Goal: Transaction & Acquisition: Download file/media

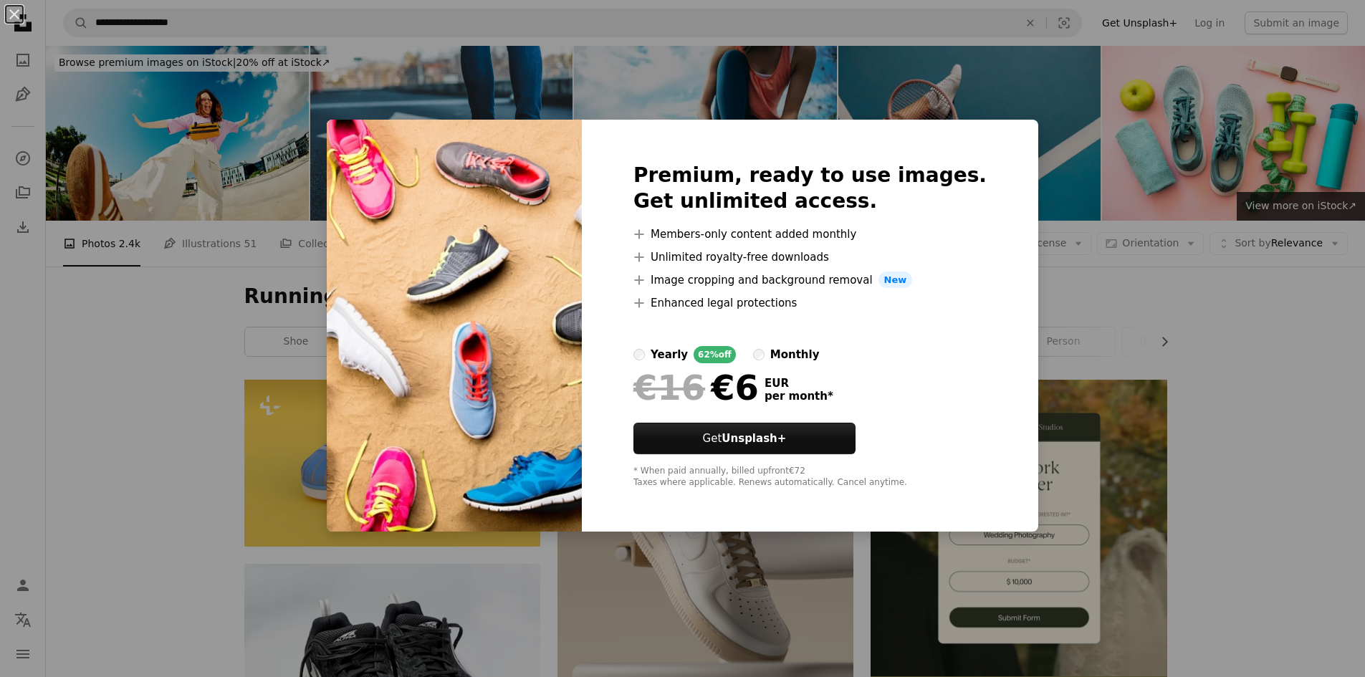
scroll to position [3725, 0]
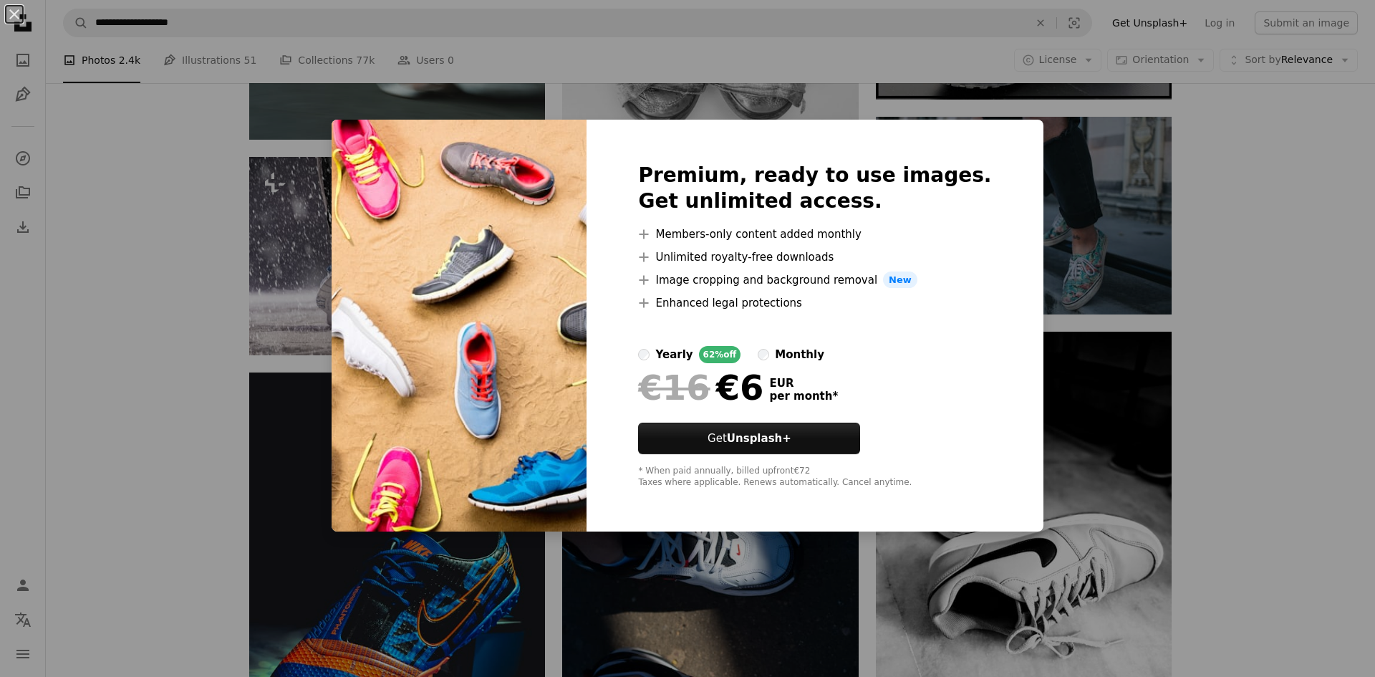
click at [304, 468] on div "An X shape Premium, ready to use images. Get unlimited access. A plus sign Memb…" at bounding box center [687, 338] width 1375 height 677
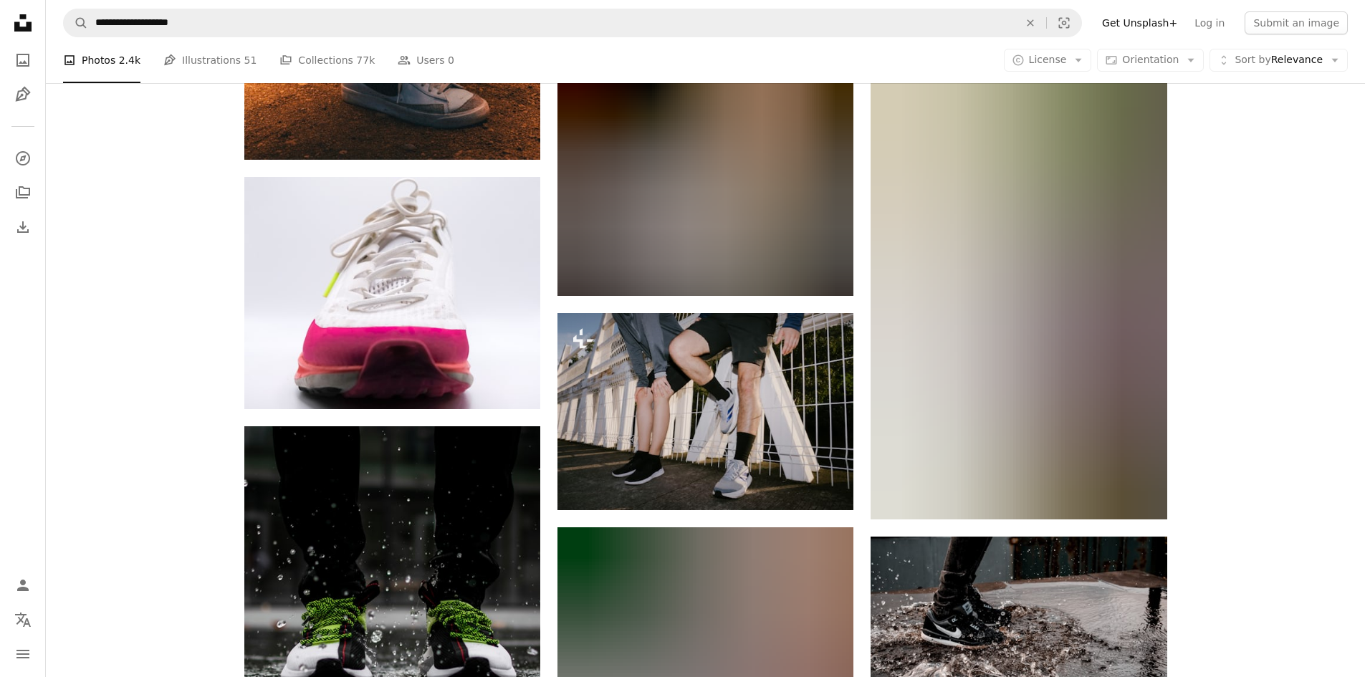
scroll to position [7808, 0]
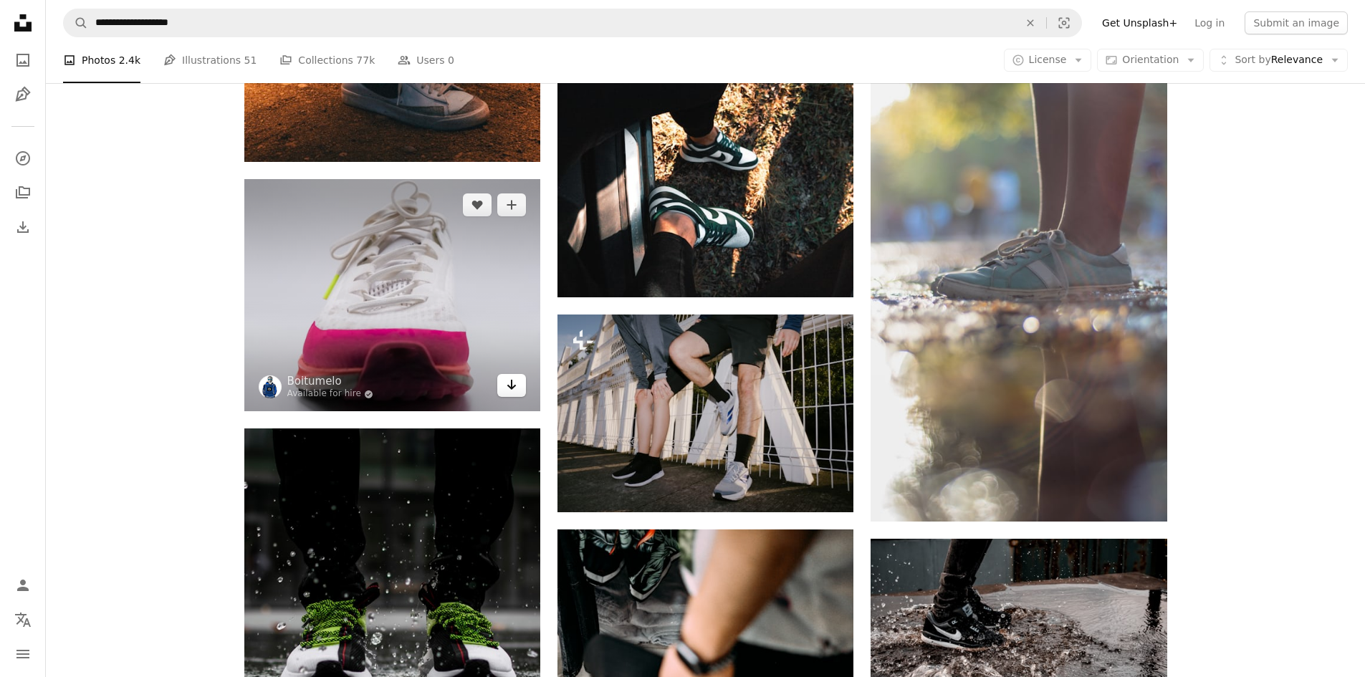
click at [508, 387] on icon "Download" at bounding box center [511, 385] width 9 height 10
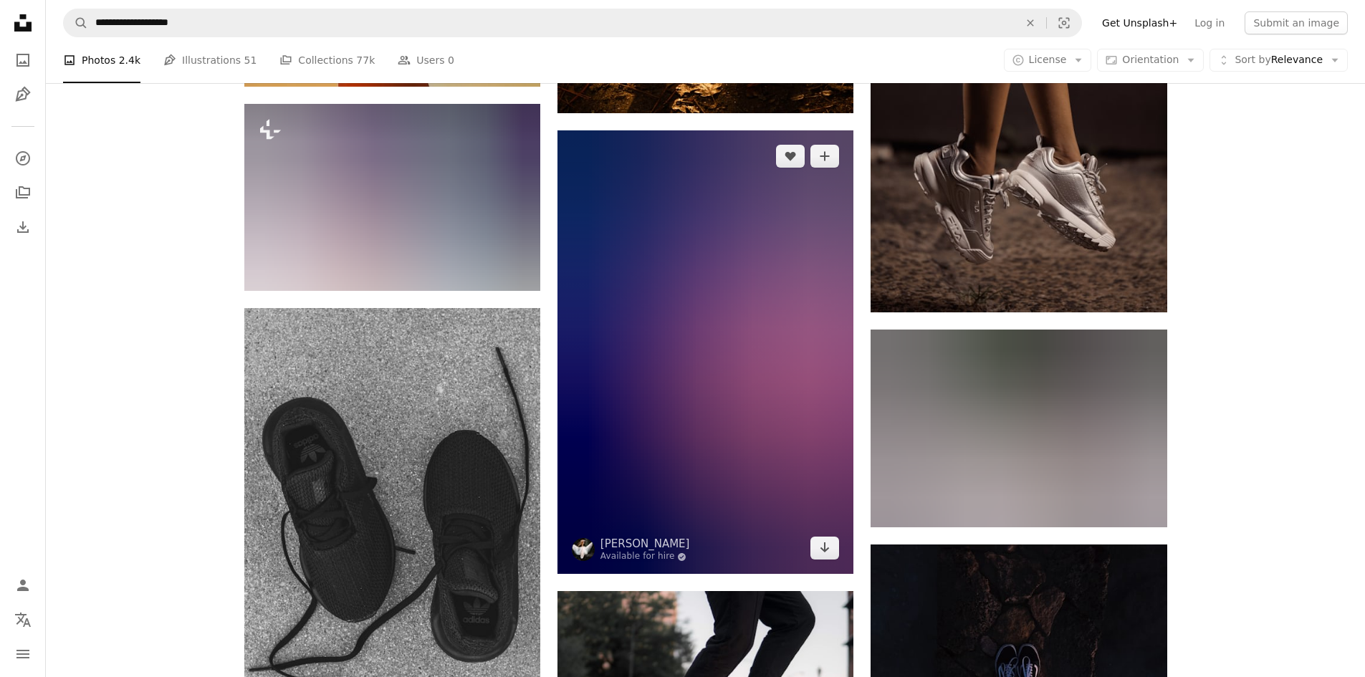
scroll to position [8883, 0]
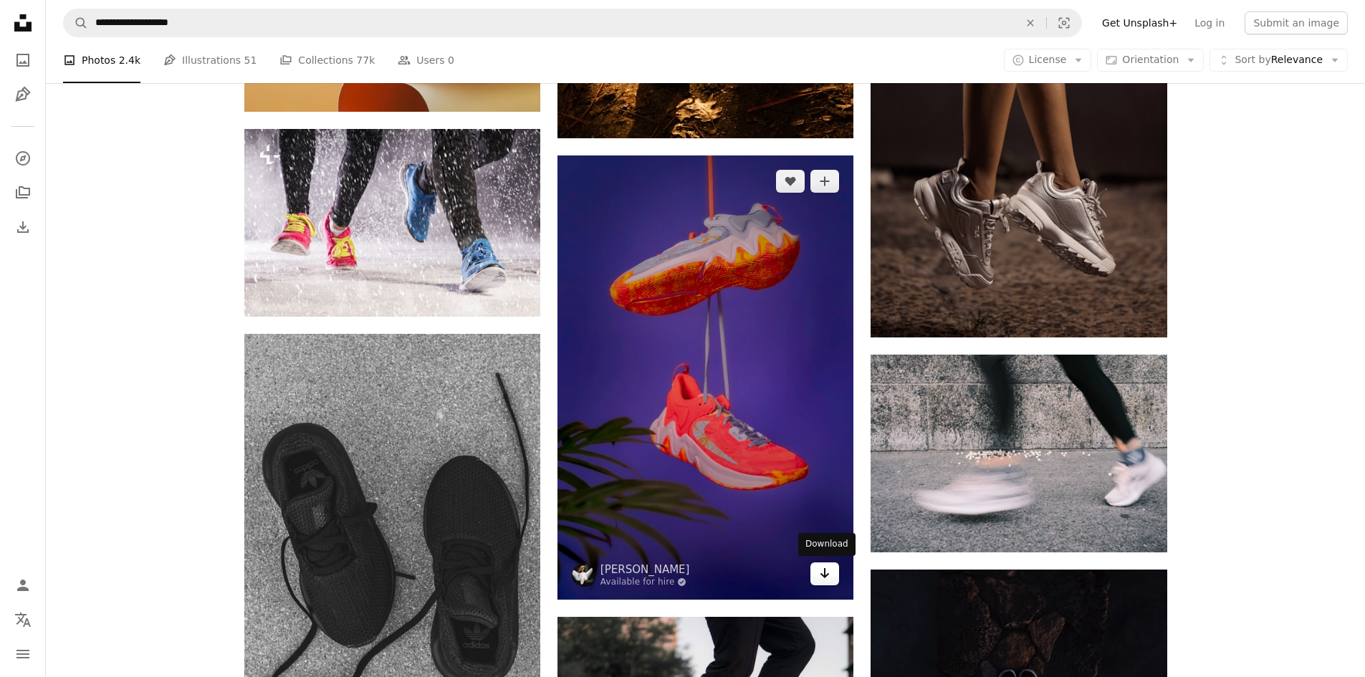
click at [835, 576] on link "Arrow pointing down" at bounding box center [824, 573] width 29 height 23
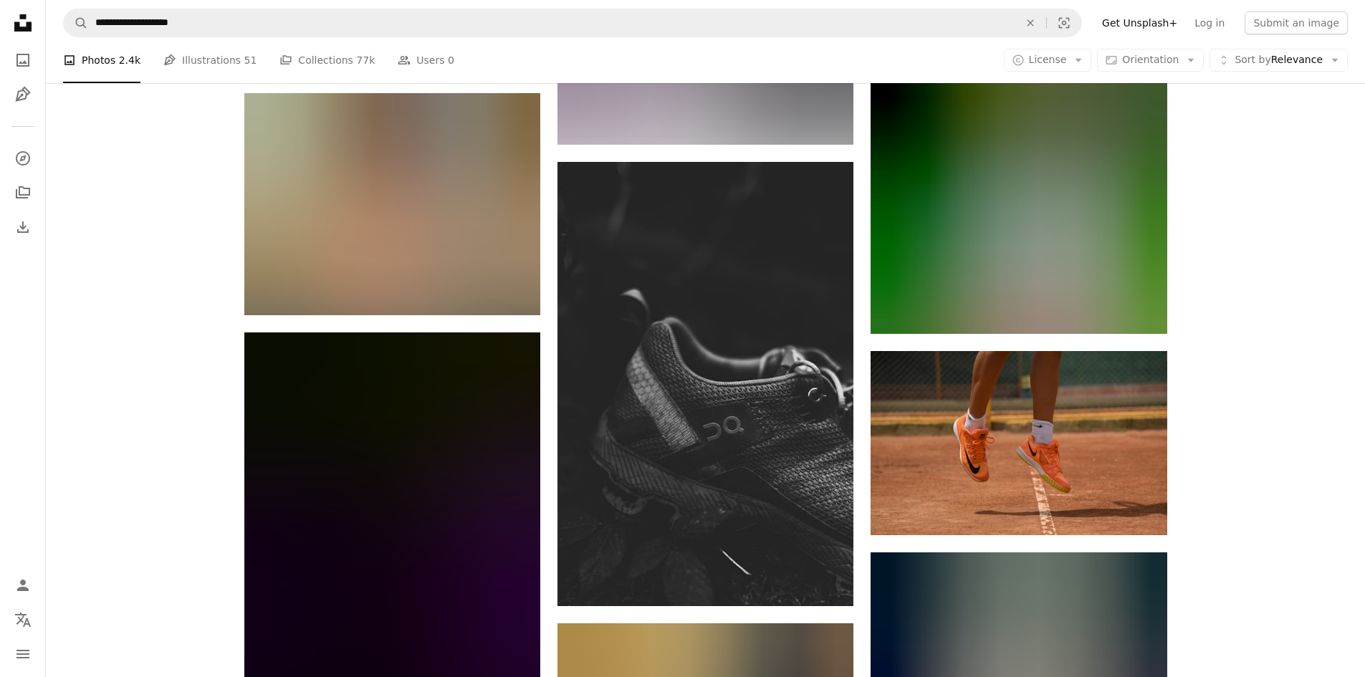
scroll to position [12680, 0]
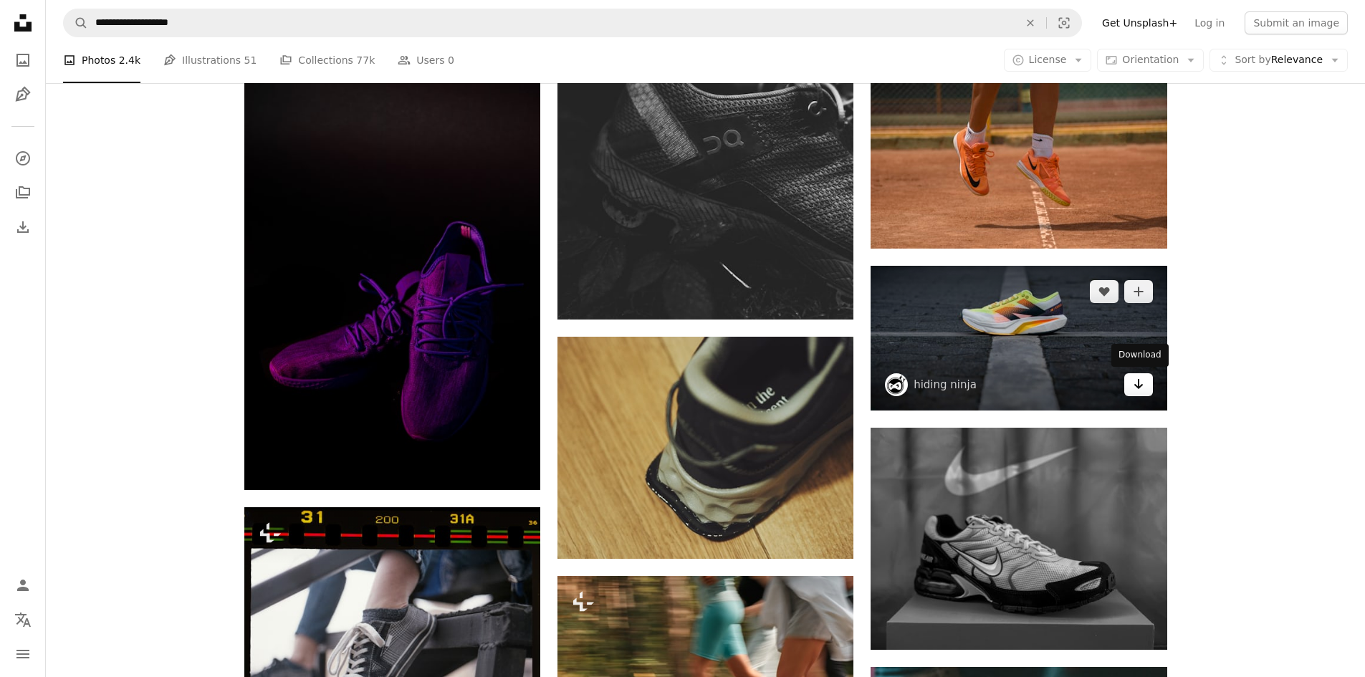
click at [1141, 388] on icon "Arrow pointing down" at bounding box center [1138, 383] width 11 height 17
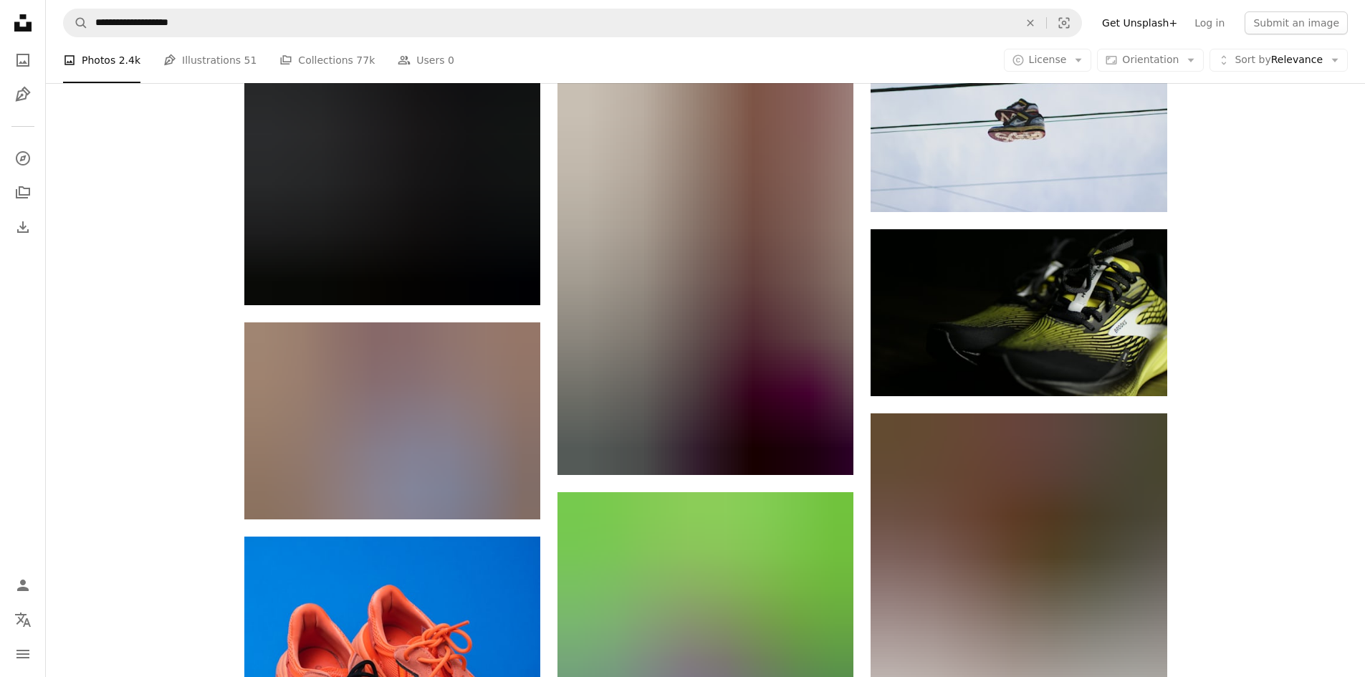
scroll to position [17121, 0]
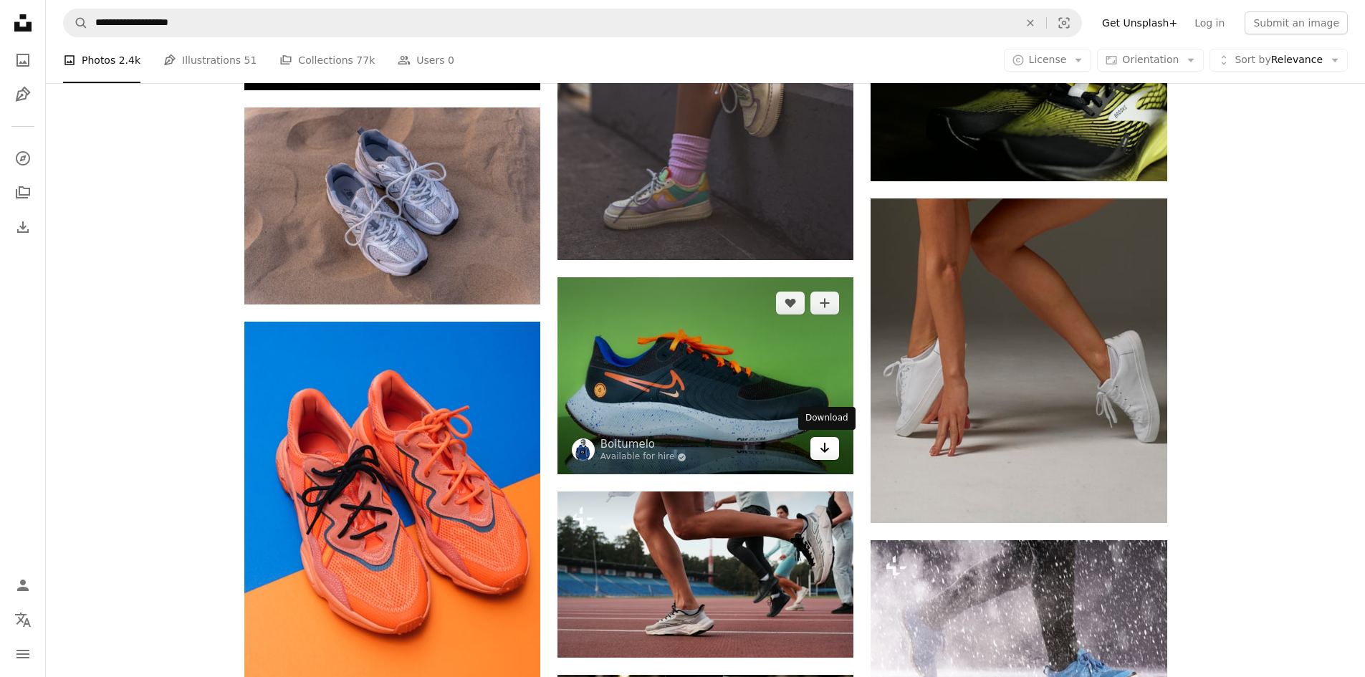
click at [832, 457] on link "Arrow pointing down" at bounding box center [824, 448] width 29 height 23
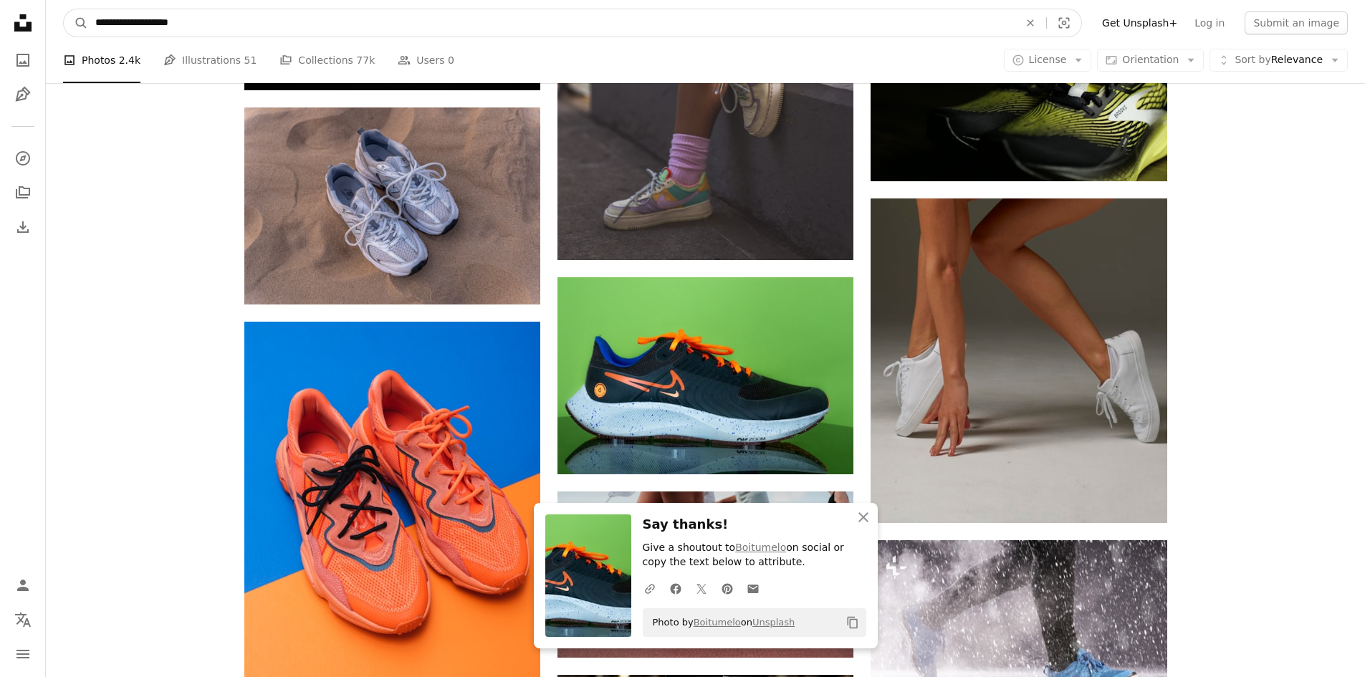
click at [182, 16] on input "**********" at bounding box center [551, 22] width 926 height 27
drag, startPoint x: 204, startPoint y: 29, endPoint x: 69, endPoint y: 53, distance: 136.7
type input "**********"
click button "A magnifying glass" at bounding box center [76, 22] width 24 height 27
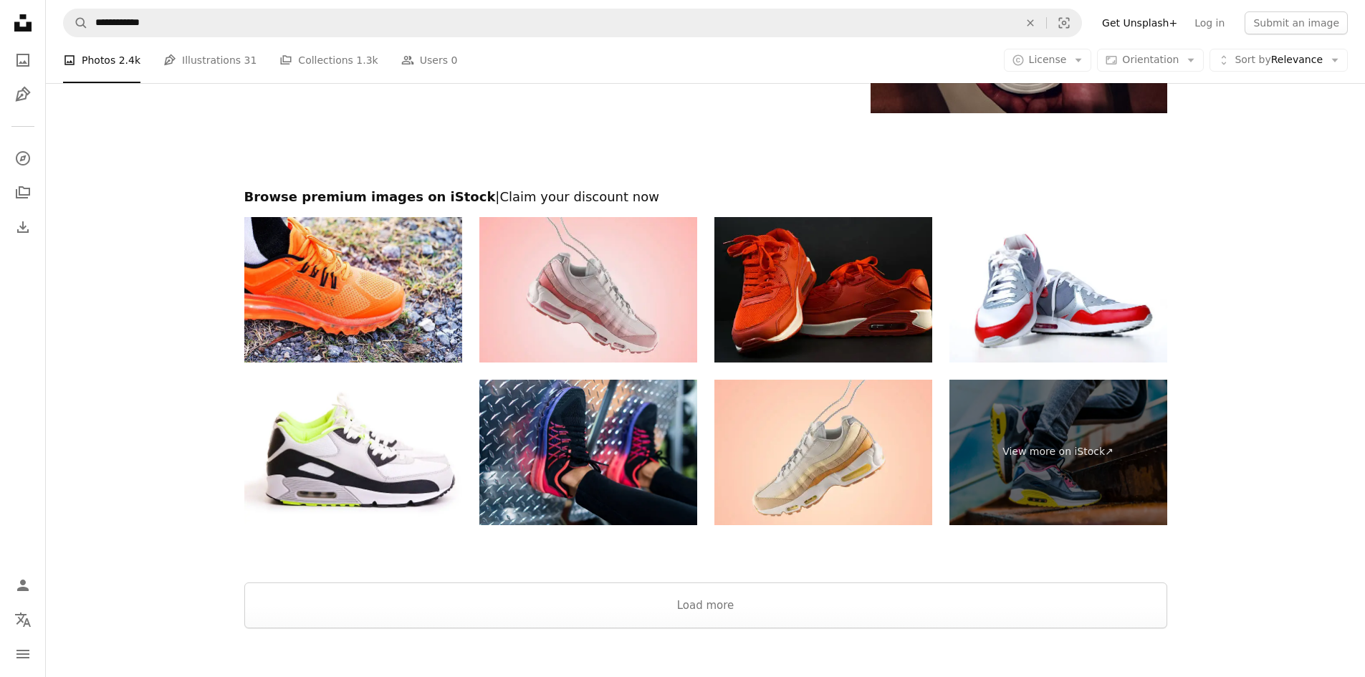
scroll to position [3081, 0]
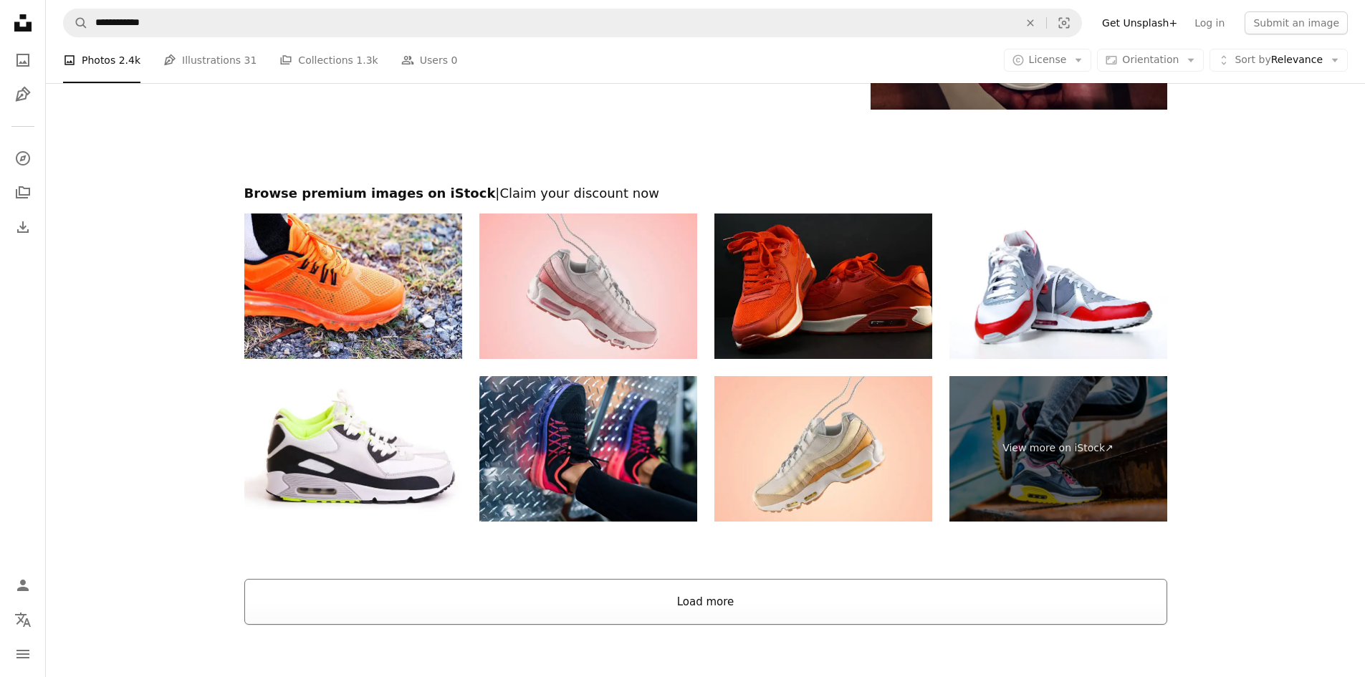
click at [595, 588] on button "Load more" at bounding box center [705, 602] width 923 height 46
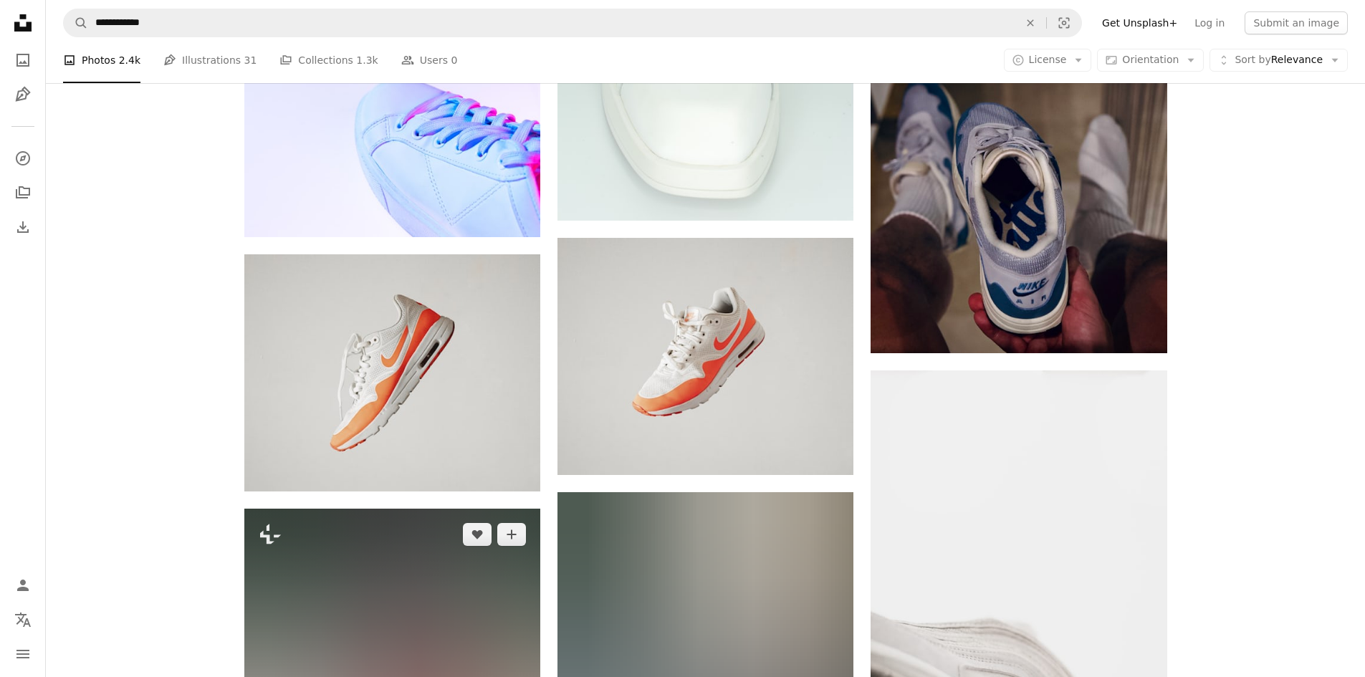
scroll to position [2794, 0]
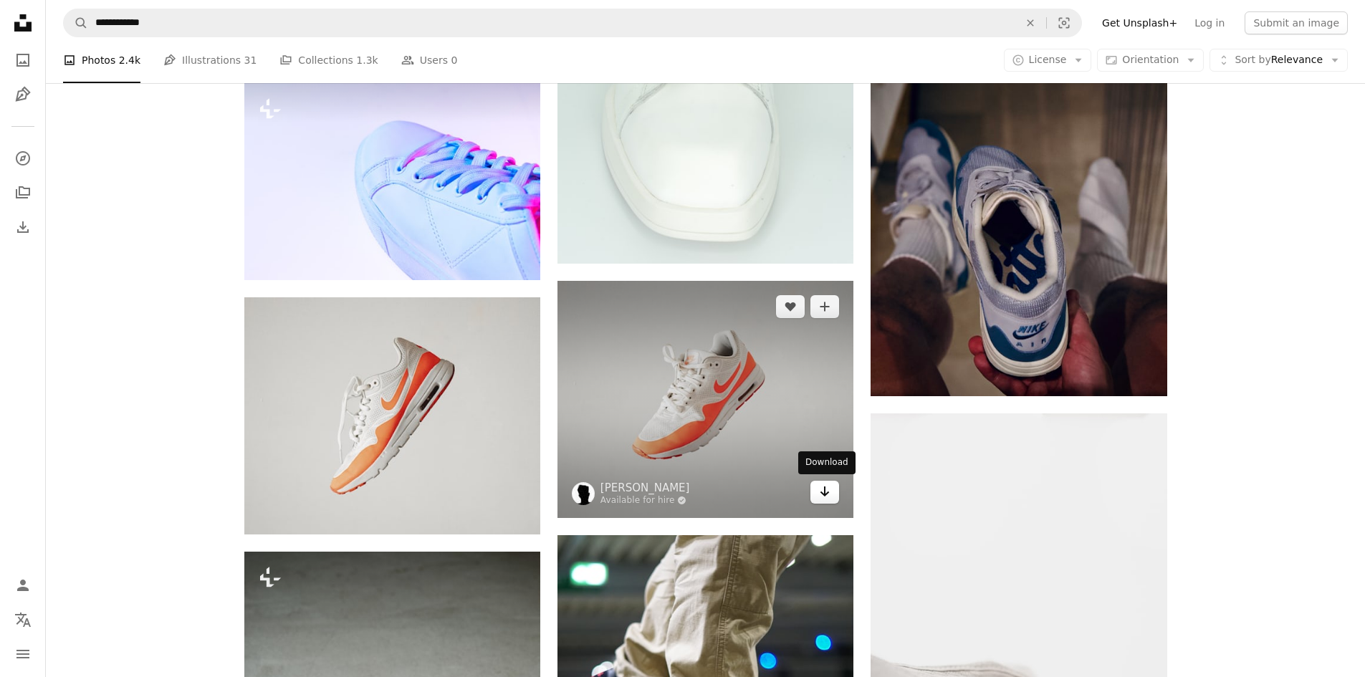
click at [830, 489] on icon "Arrow pointing down" at bounding box center [824, 491] width 11 height 17
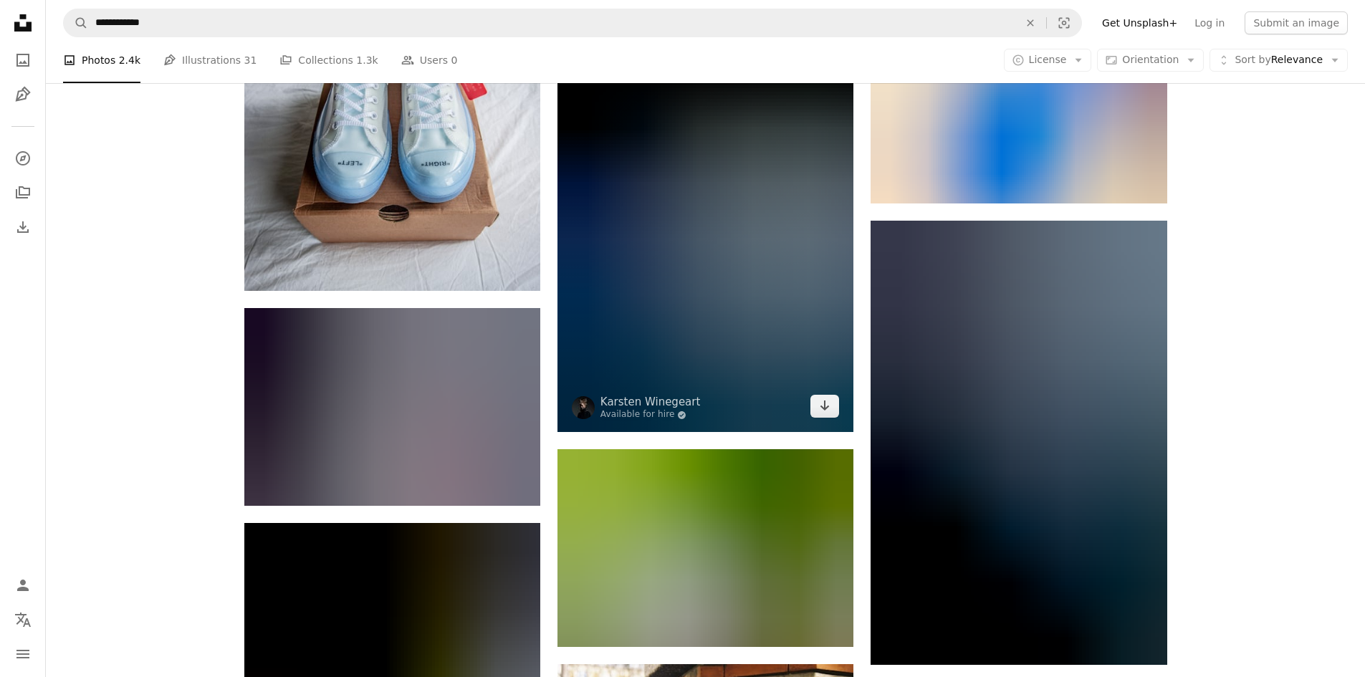
scroll to position [12322, 0]
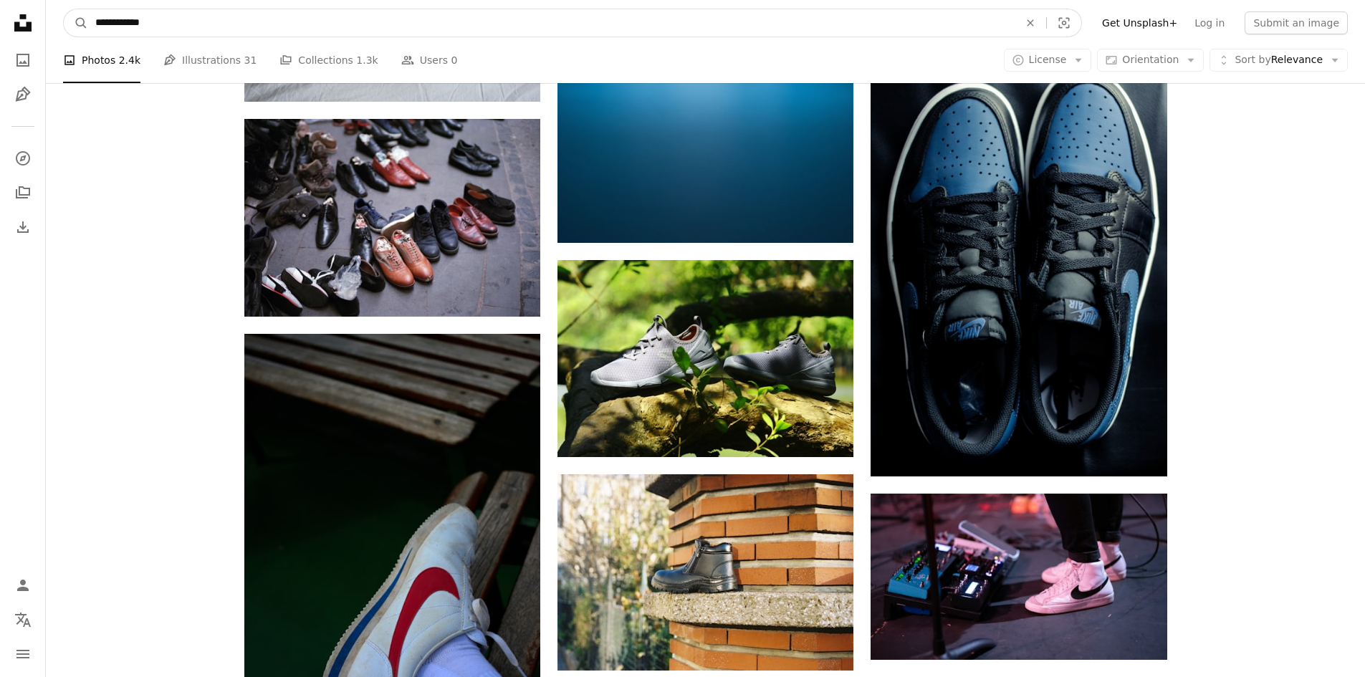
click at [91, 24] on input "**********" at bounding box center [551, 22] width 926 height 27
type input "**********"
click button "A magnifying glass" at bounding box center [76, 22] width 24 height 27
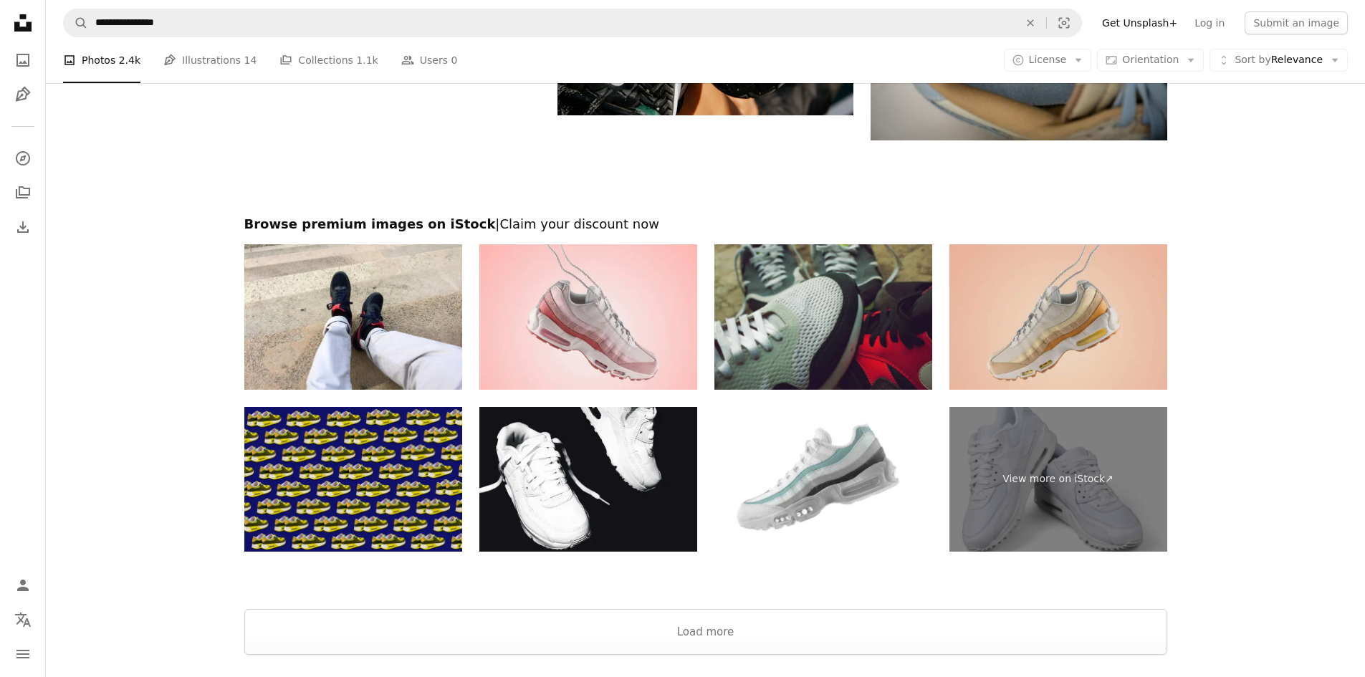
scroll to position [2429, 0]
click at [1085, 360] on img at bounding box center [1058, 317] width 218 height 145
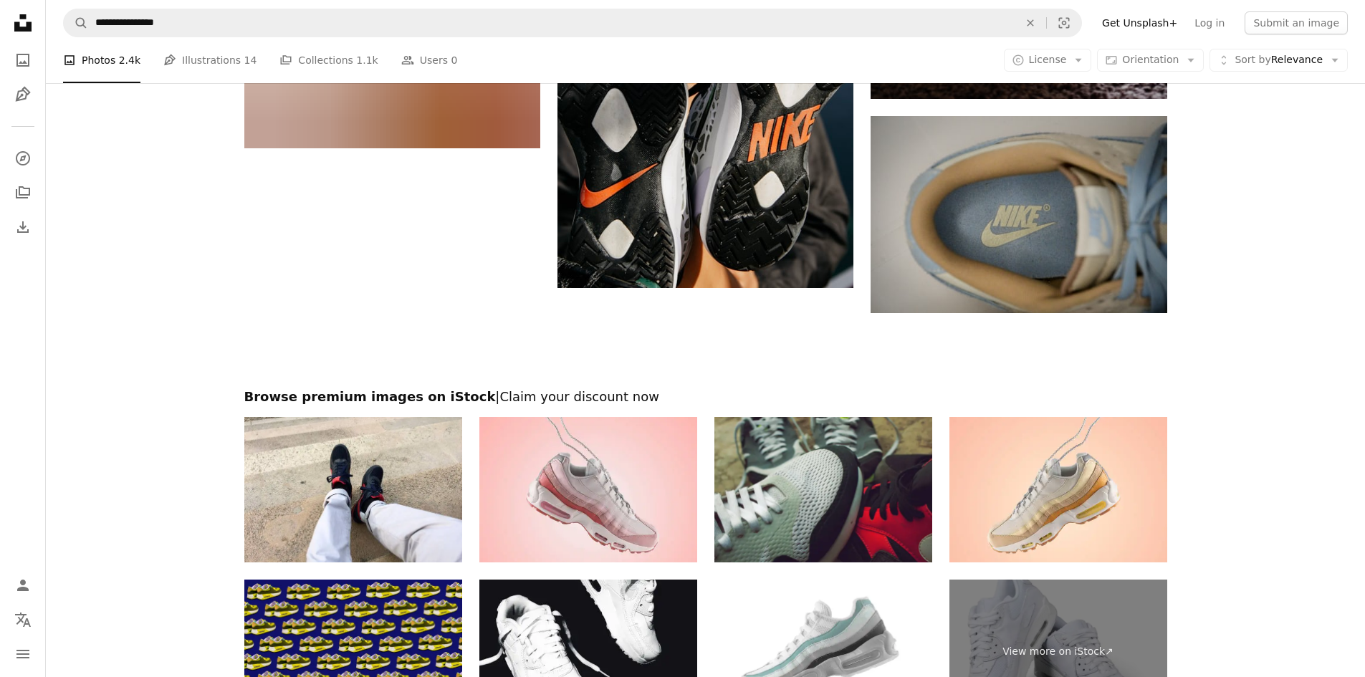
scroll to position [2500, 0]
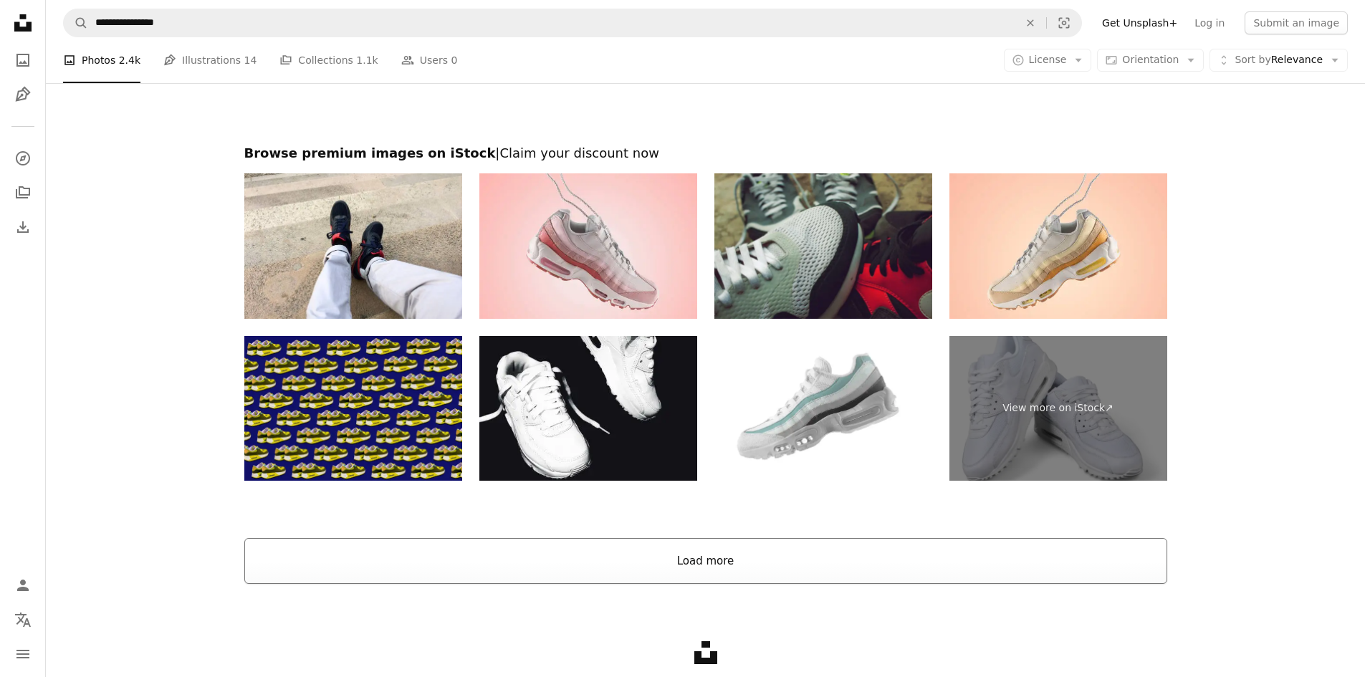
click at [650, 547] on button "Load more" at bounding box center [705, 561] width 923 height 46
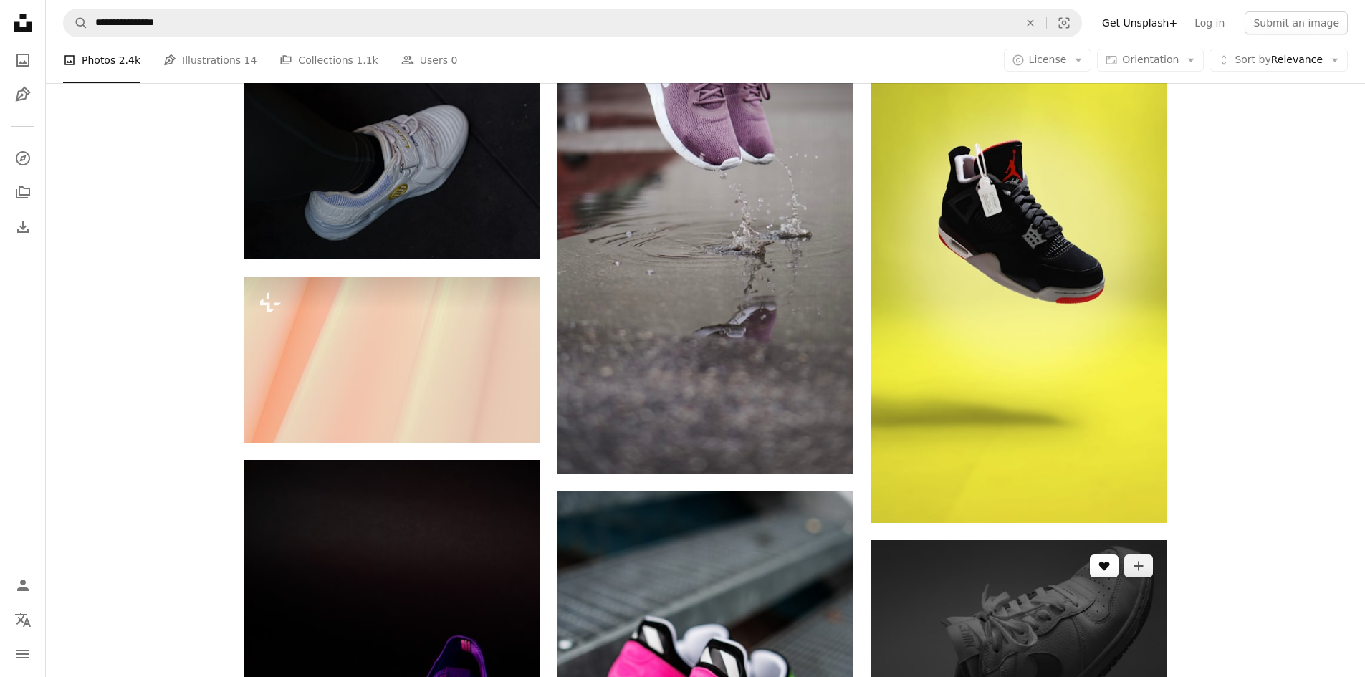
scroll to position [10596, 0]
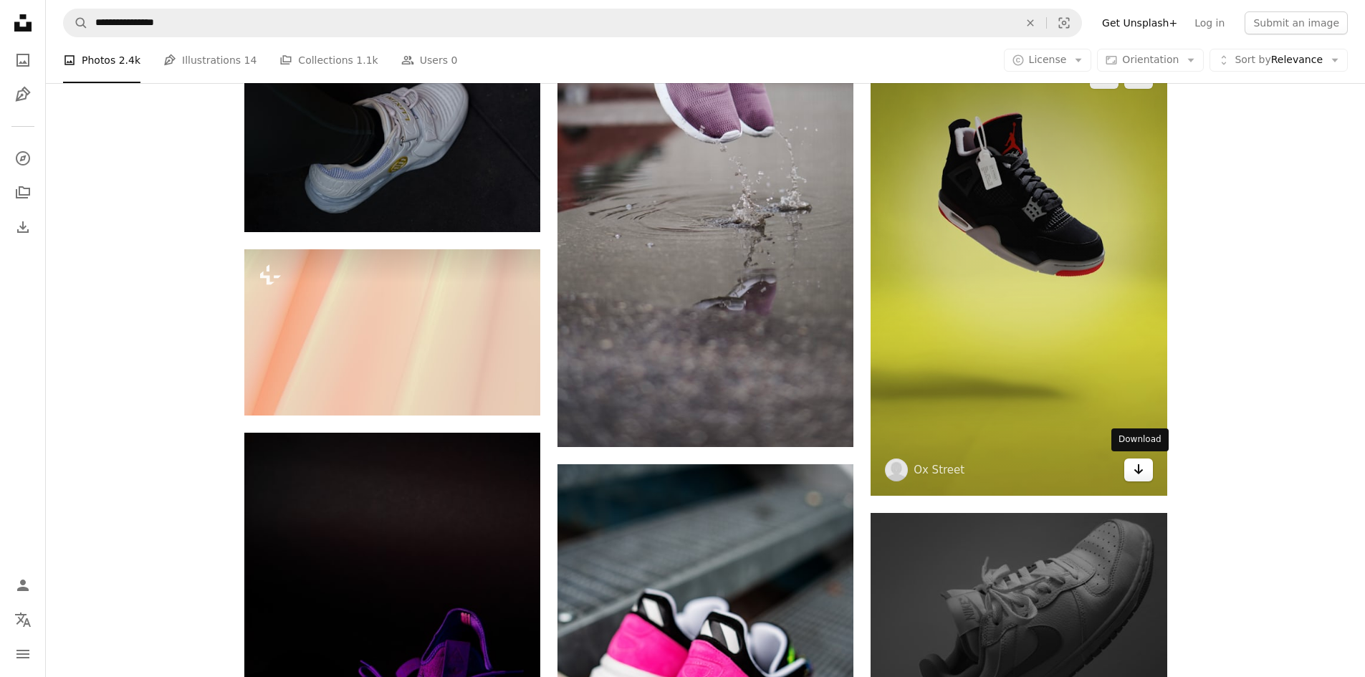
click at [1134, 474] on icon "Arrow pointing down" at bounding box center [1138, 469] width 11 height 17
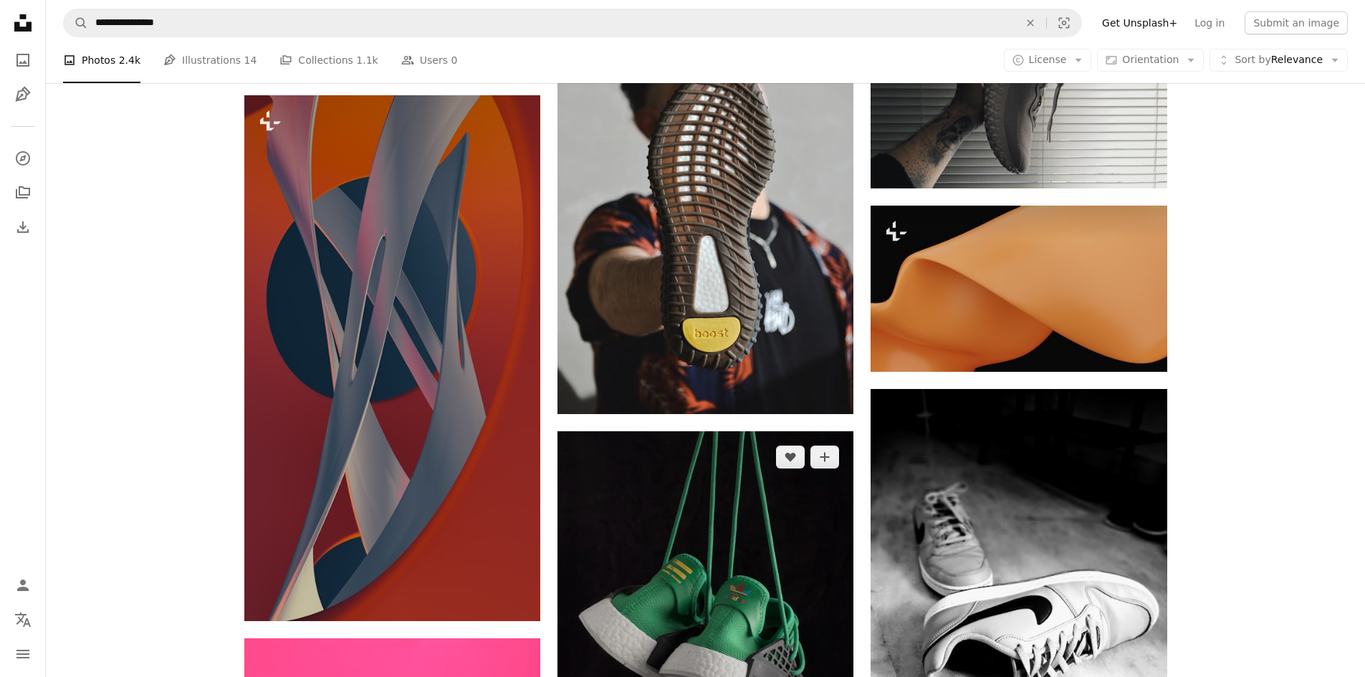
scroll to position [12960, 0]
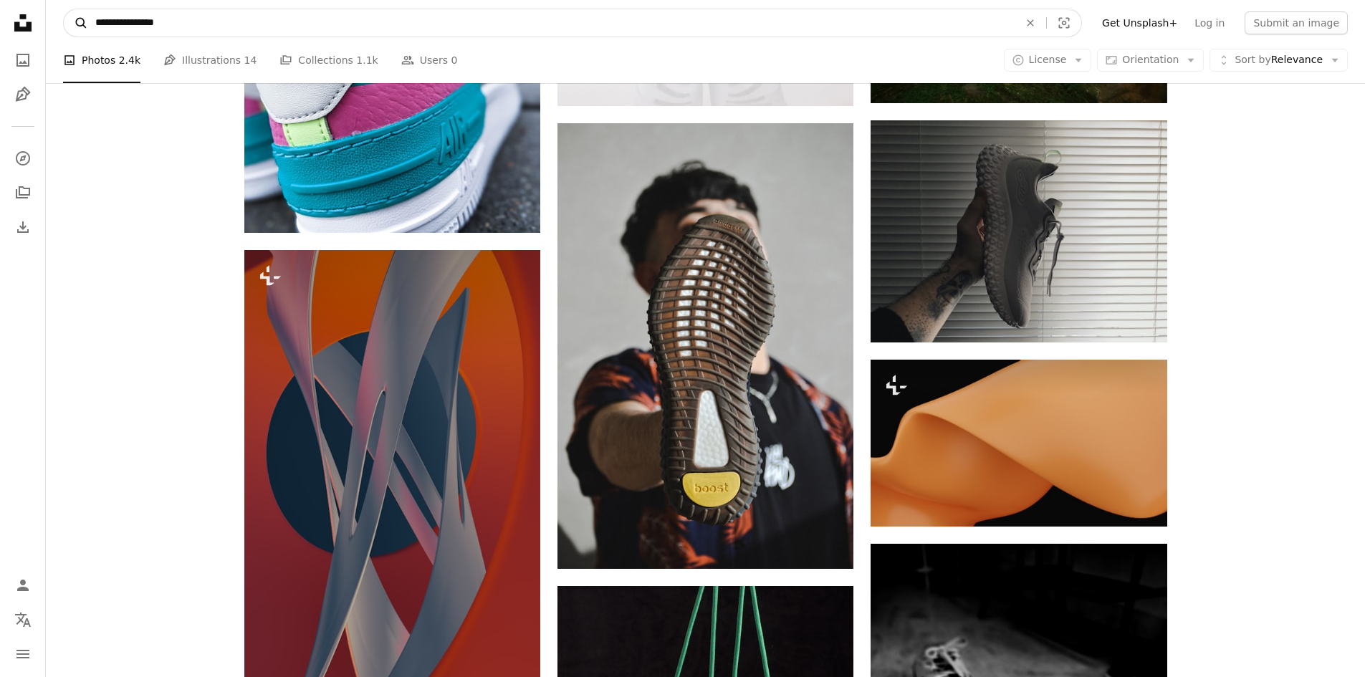
drag, startPoint x: 177, startPoint y: 26, endPoint x: 75, endPoint y: 26, distance: 102.4
click at [75, 26] on form "**********" at bounding box center [572, 23] width 1019 height 29
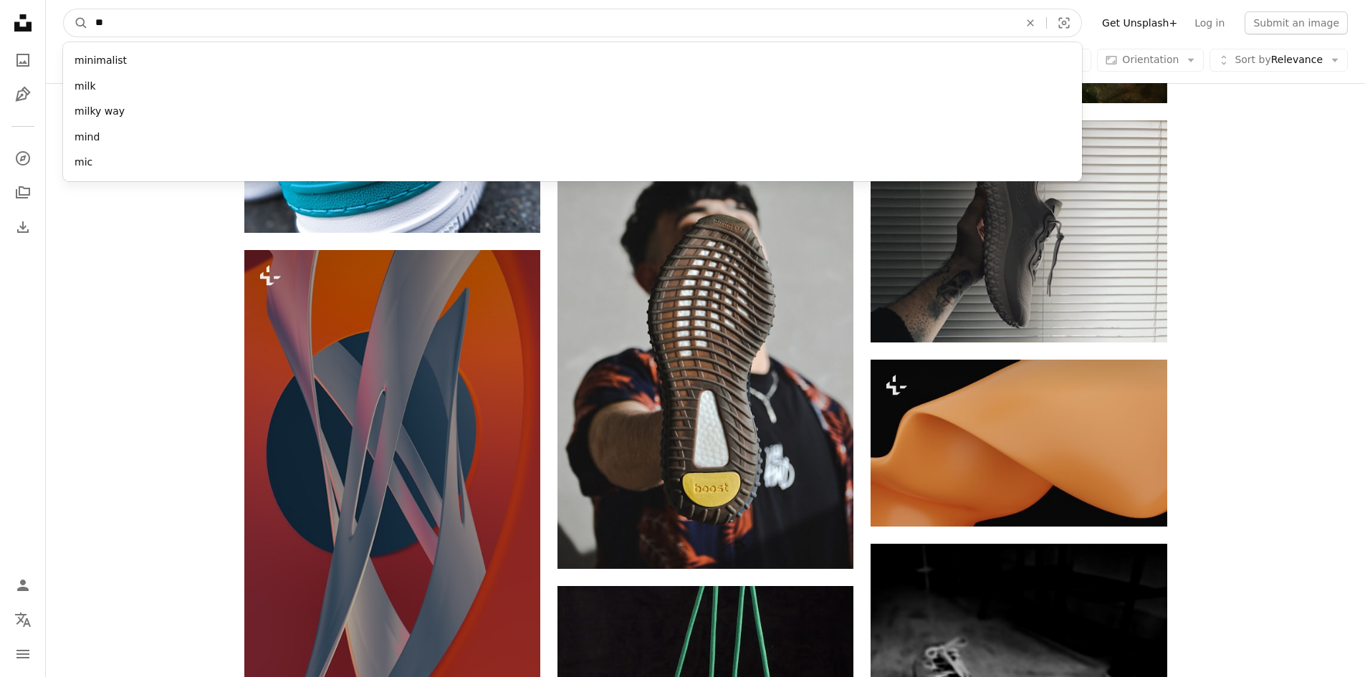
type input "*"
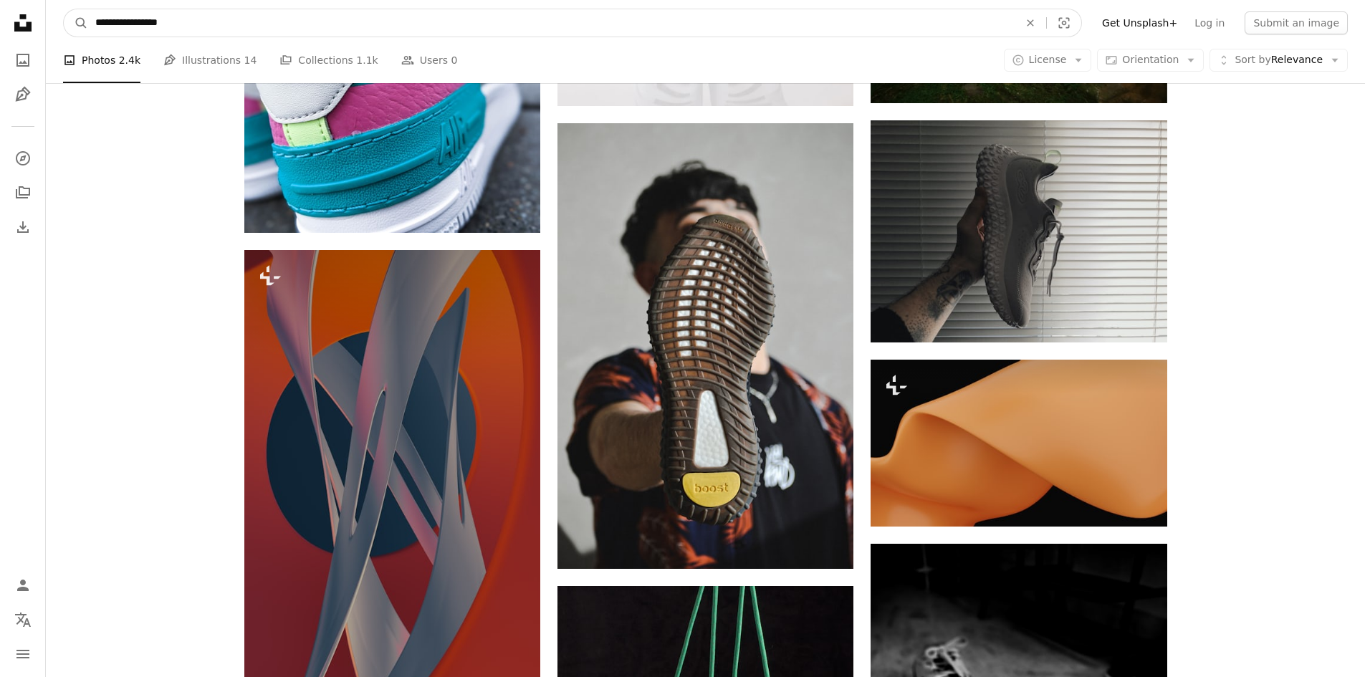
type input "**********"
click button "A magnifying glass" at bounding box center [76, 22] width 24 height 27
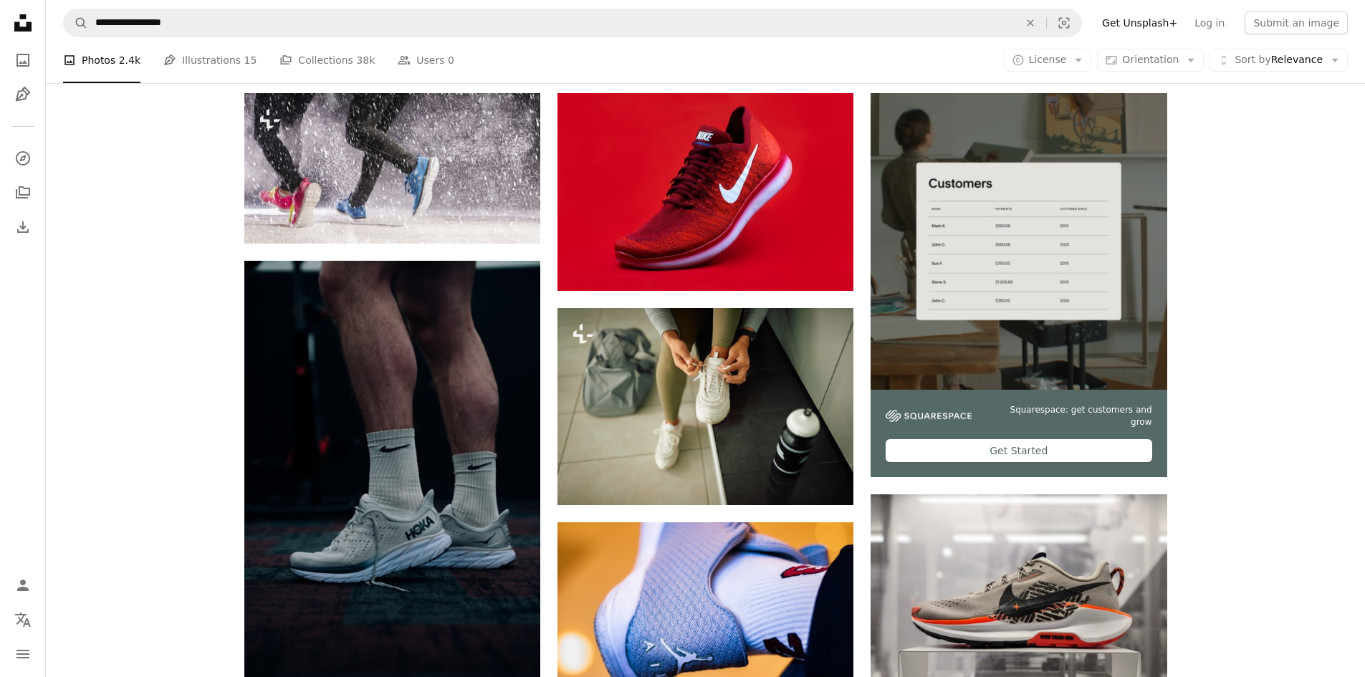
scroll to position [573, 0]
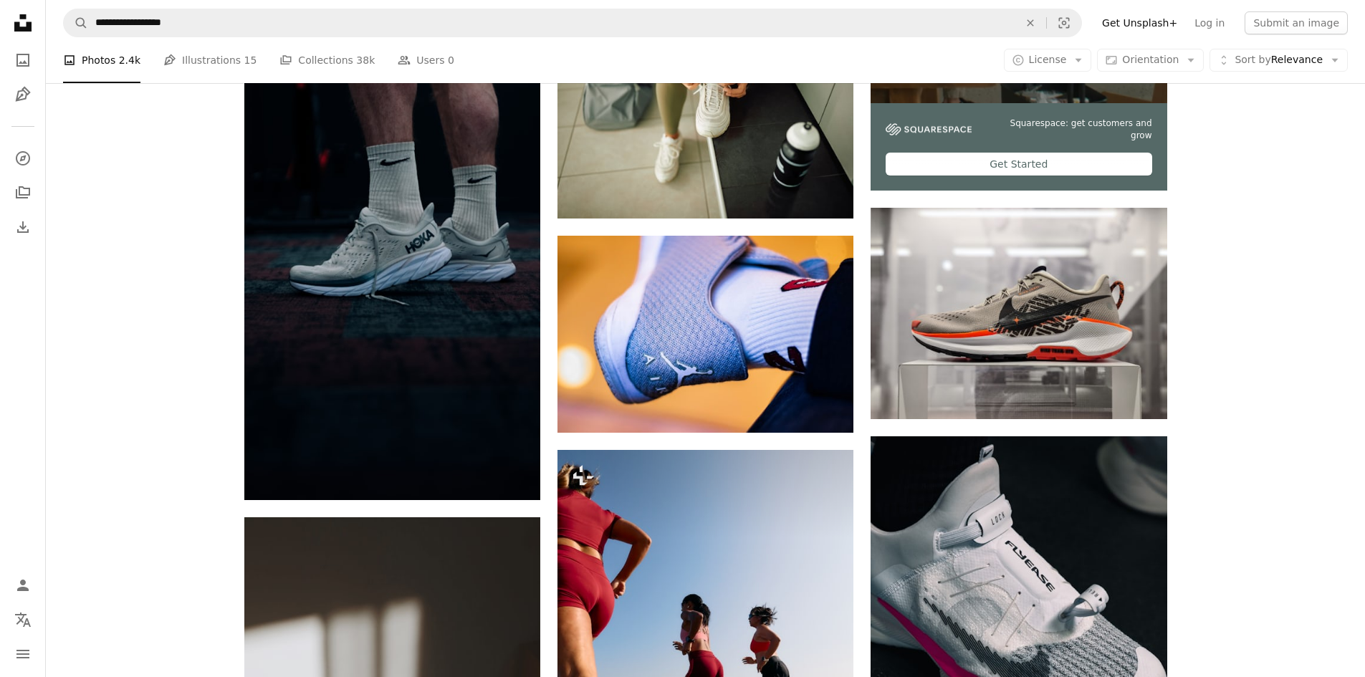
drag, startPoint x: 982, startPoint y: 337, endPoint x: 1258, endPoint y: 291, distance: 279.6
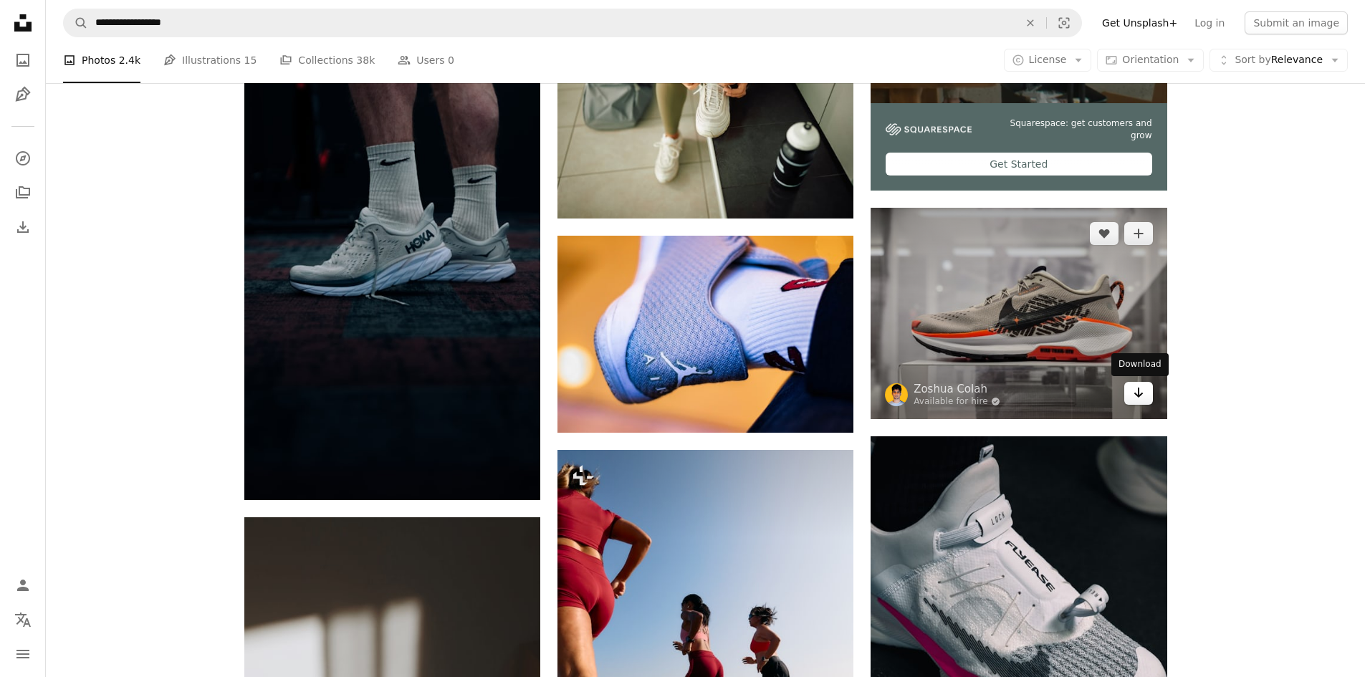
click at [1150, 395] on link "Arrow pointing down" at bounding box center [1138, 393] width 29 height 23
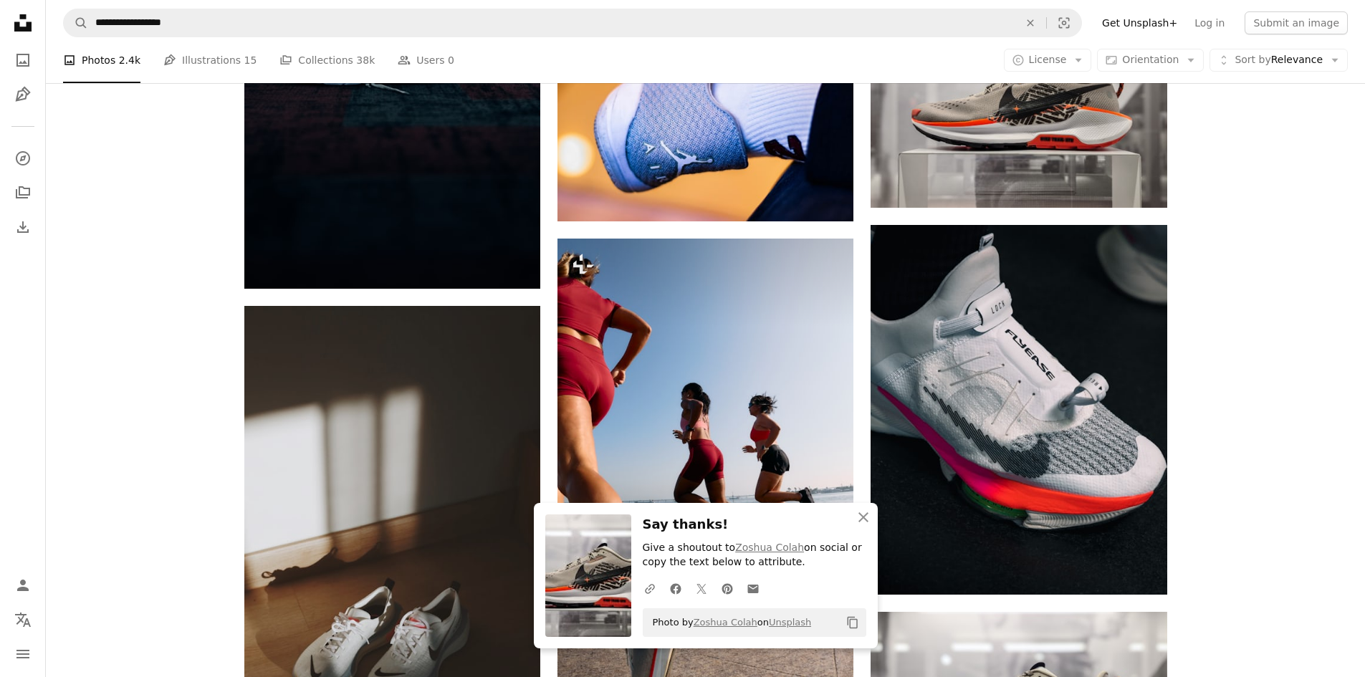
scroll to position [788, 0]
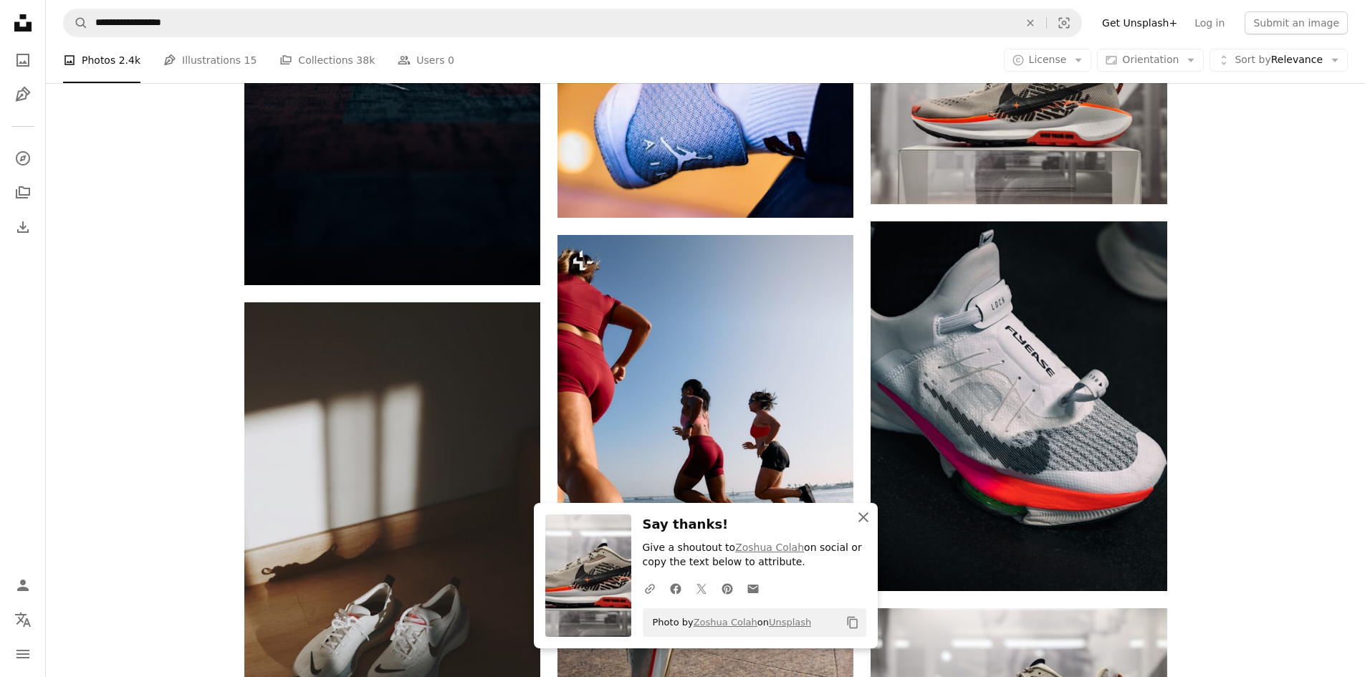
click at [873, 520] on button "An X shape Close" at bounding box center [863, 517] width 29 height 29
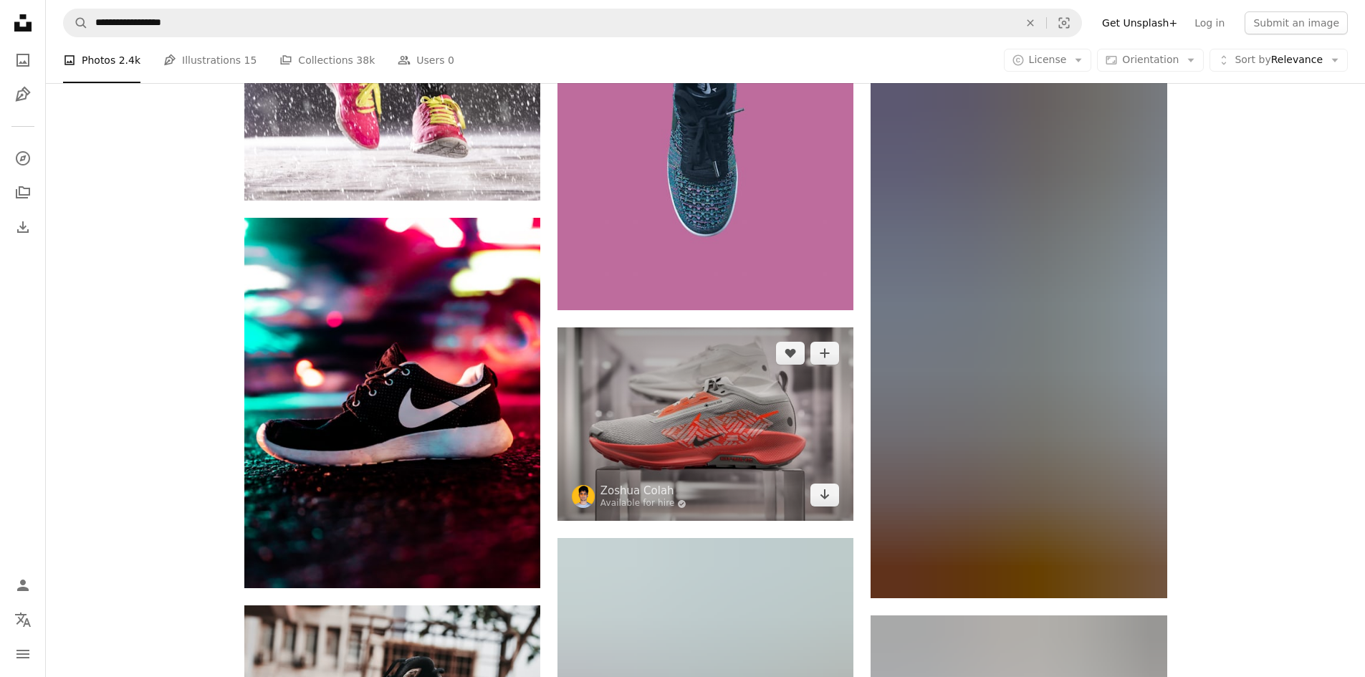
scroll to position [1576, 0]
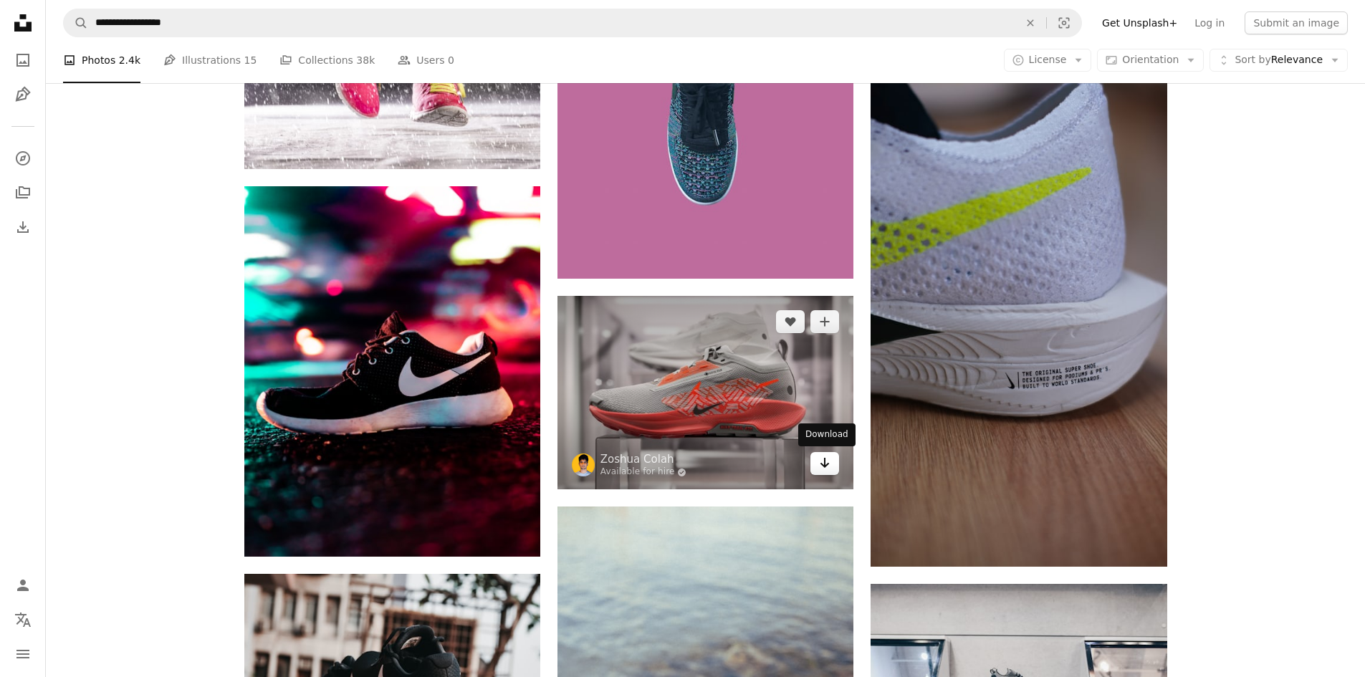
click at [827, 463] on icon "Arrow pointing down" at bounding box center [824, 462] width 11 height 17
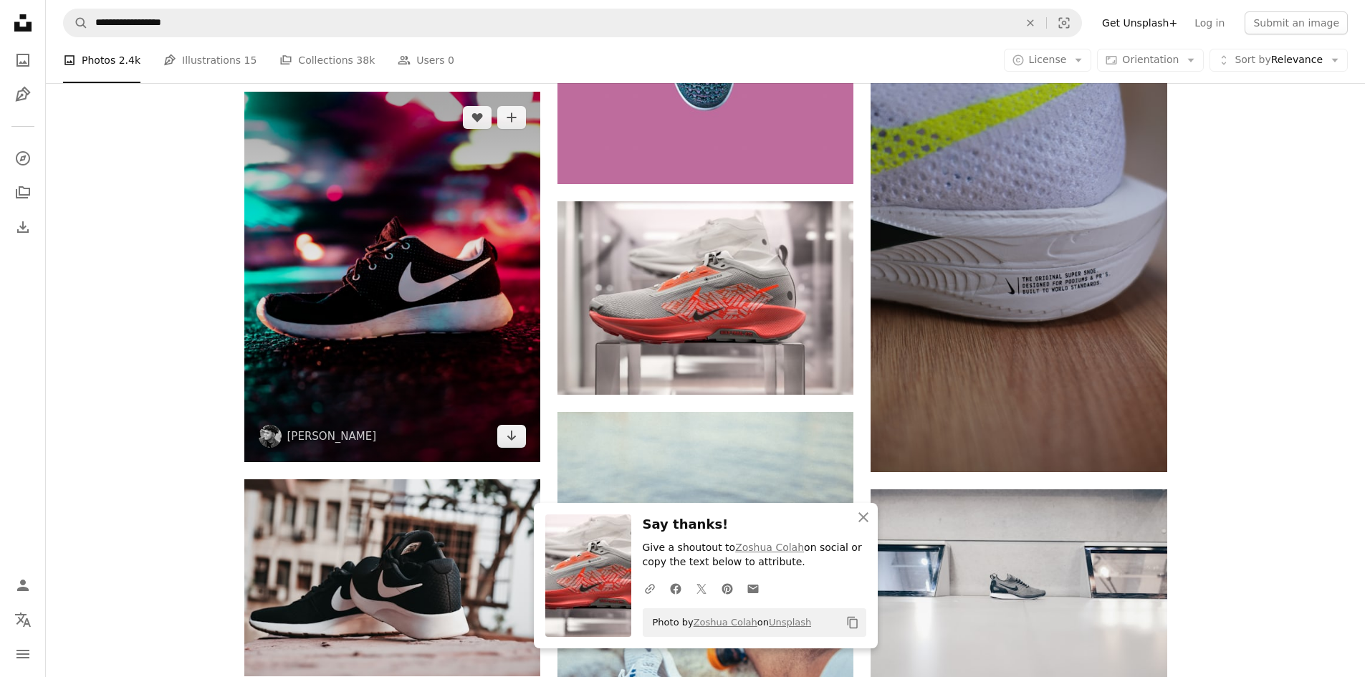
scroll to position [1863, 0]
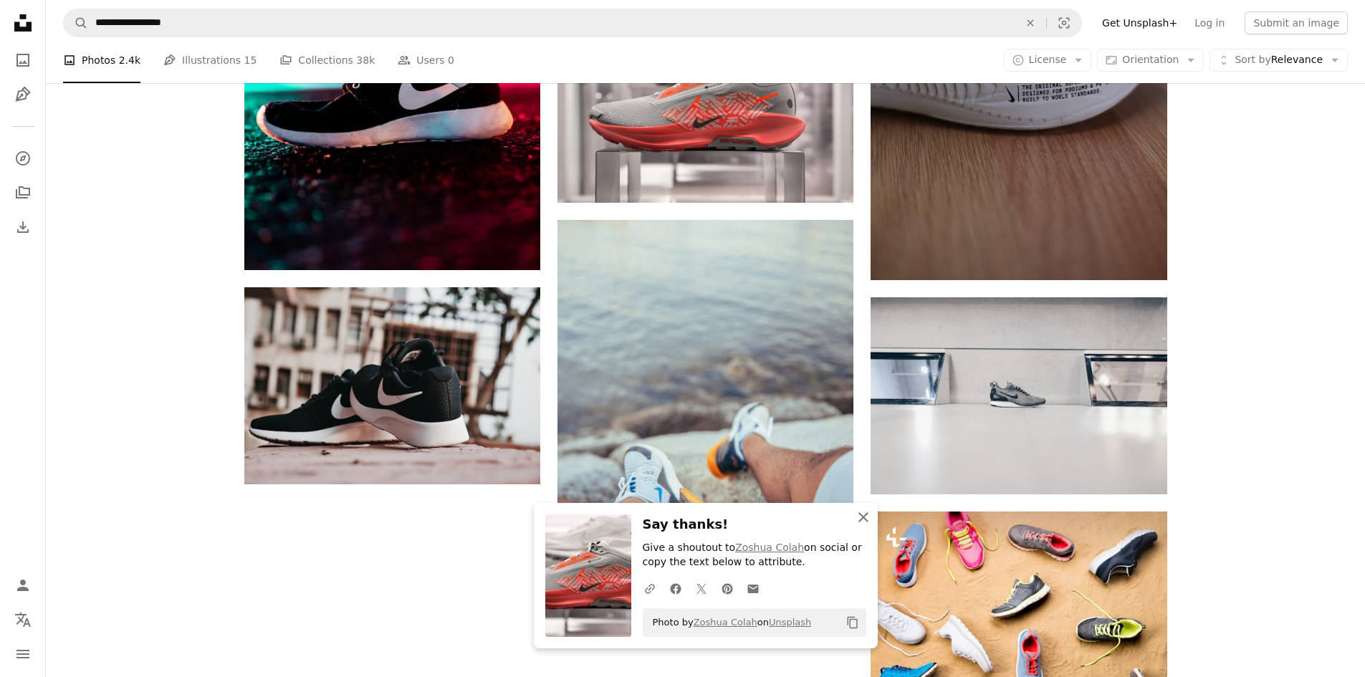
click at [850, 520] on button "An X shape Close" at bounding box center [863, 517] width 29 height 29
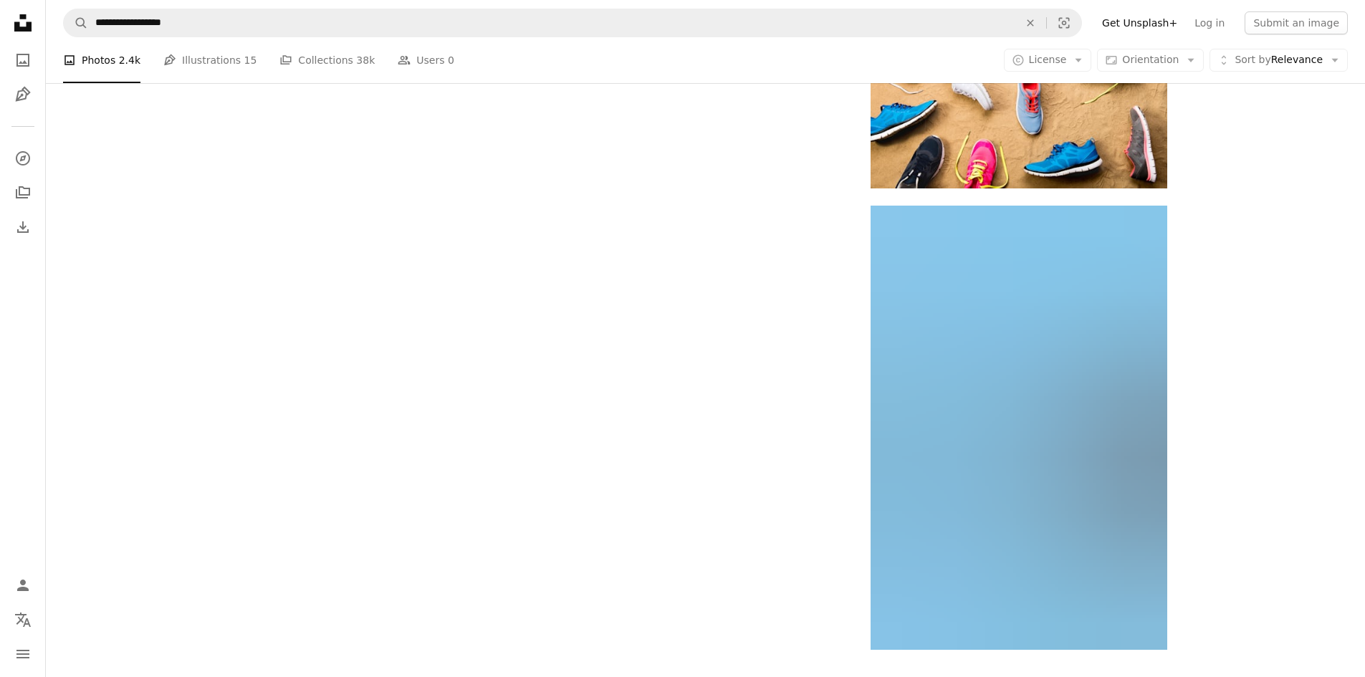
scroll to position [2507, 0]
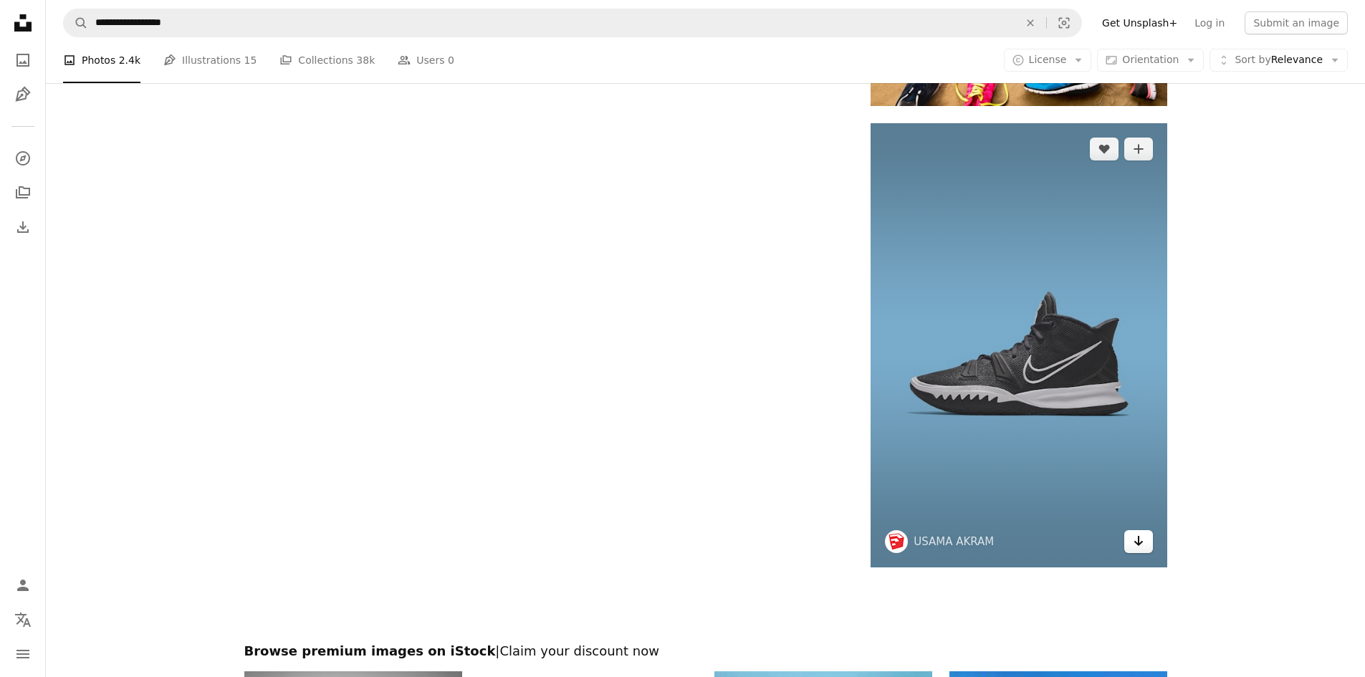
click at [1147, 546] on link "Arrow pointing down" at bounding box center [1138, 541] width 29 height 23
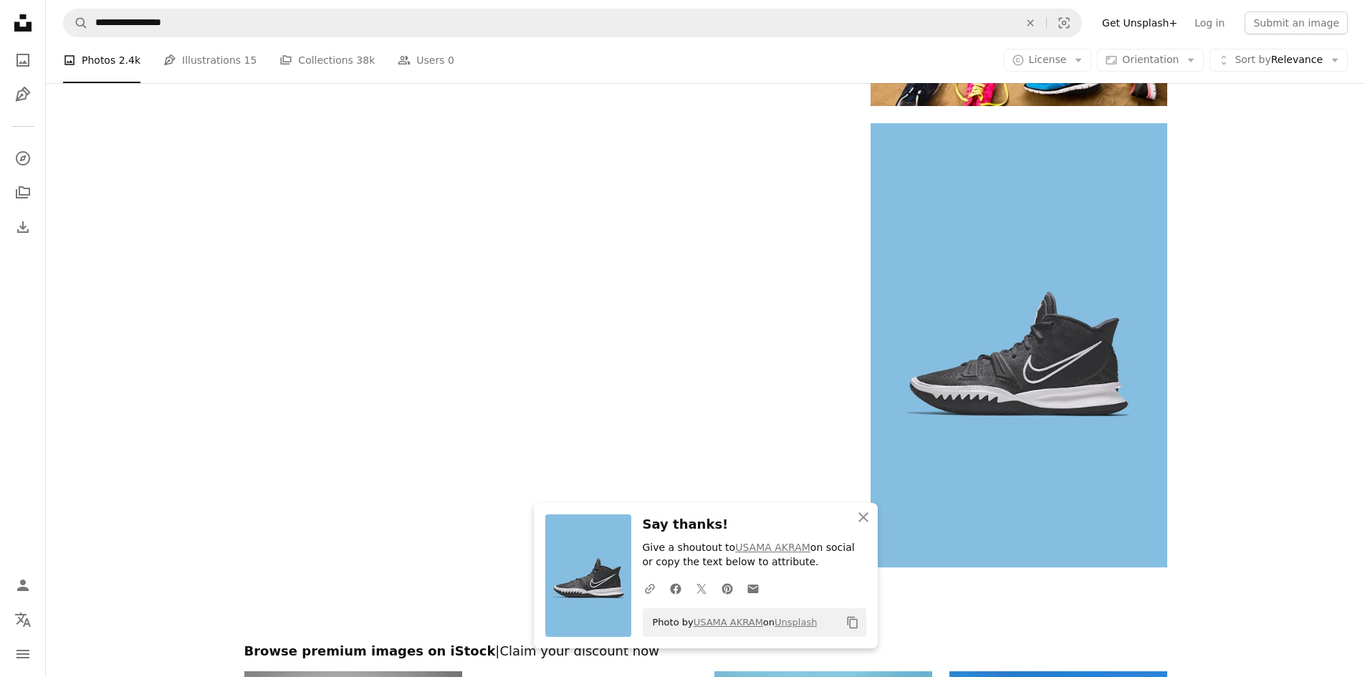
click at [1042, 616] on div at bounding box center [705, 604] width 1319 height 75
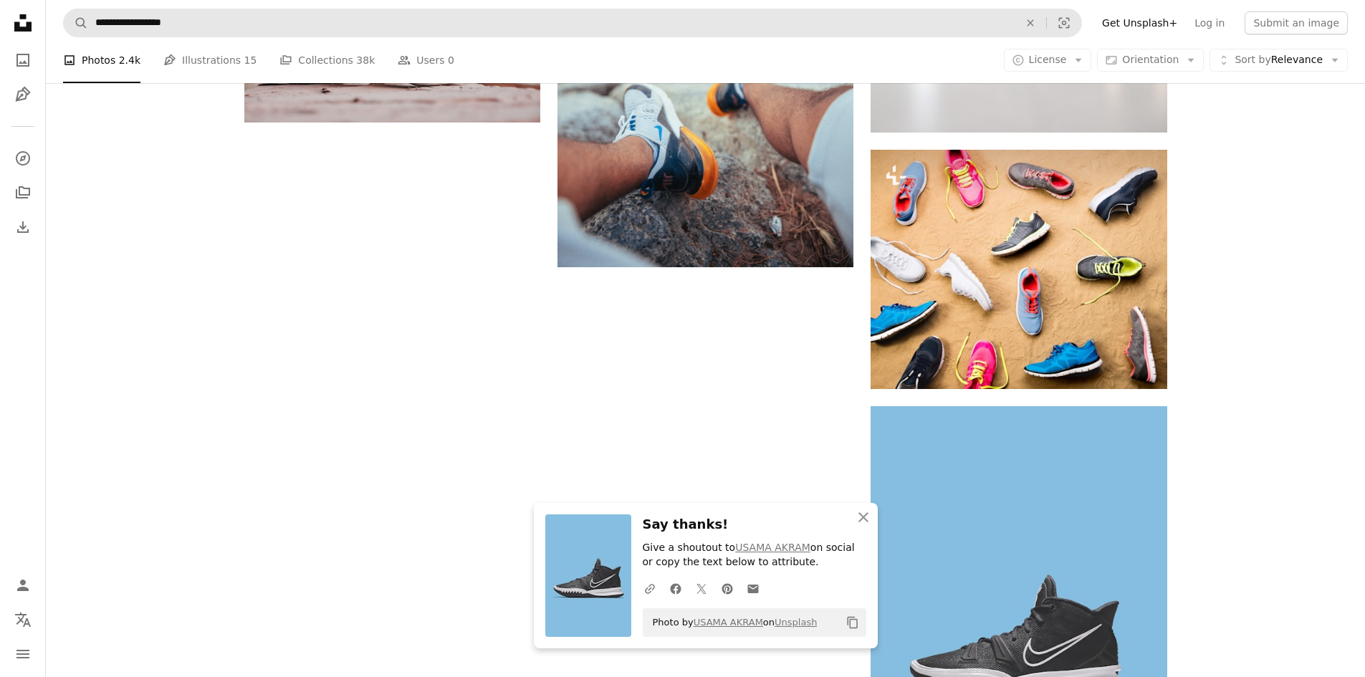
scroll to position [2221, 0]
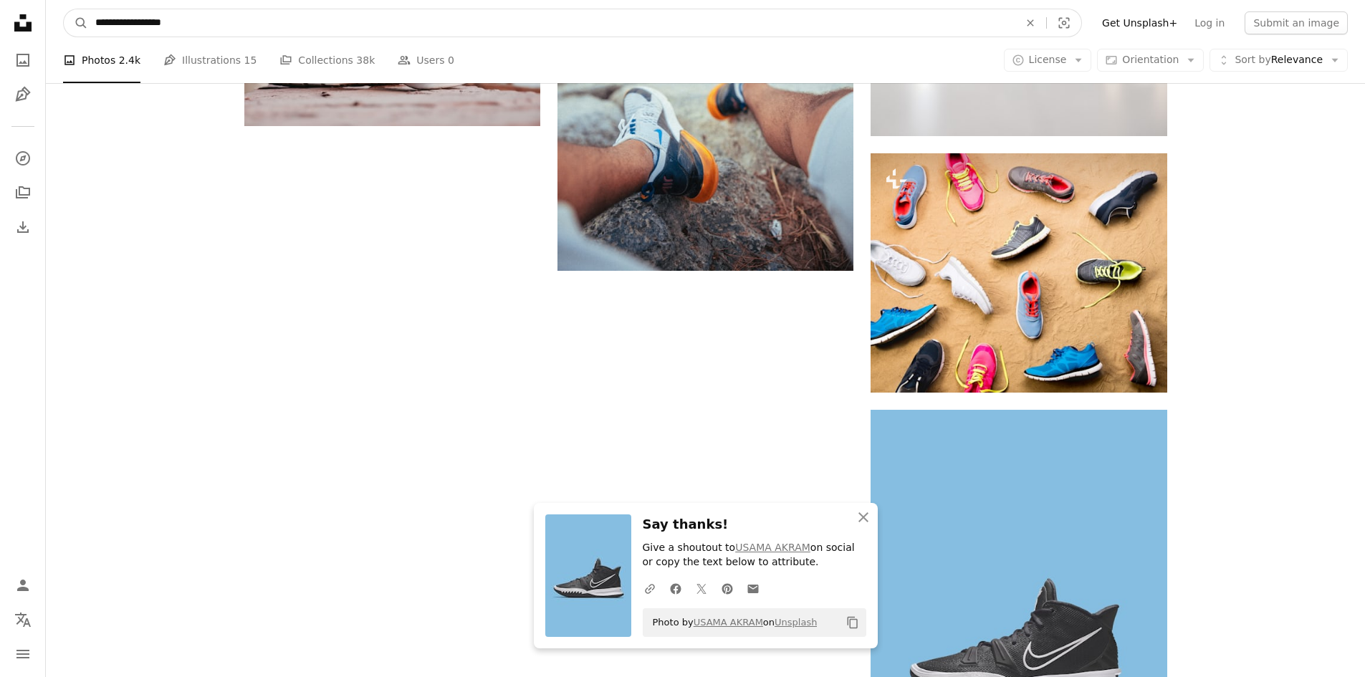
click at [148, 31] on input "**********" at bounding box center [551, 22] width 926 height 27
drag, startPoint x: 205, startPoint y: 26, endPoint x: 40, endPoint y: 26, distance: 164.8
type input "**********"
click button "A magnifying glass" at bounding box center [76, 22] width 24 height 27
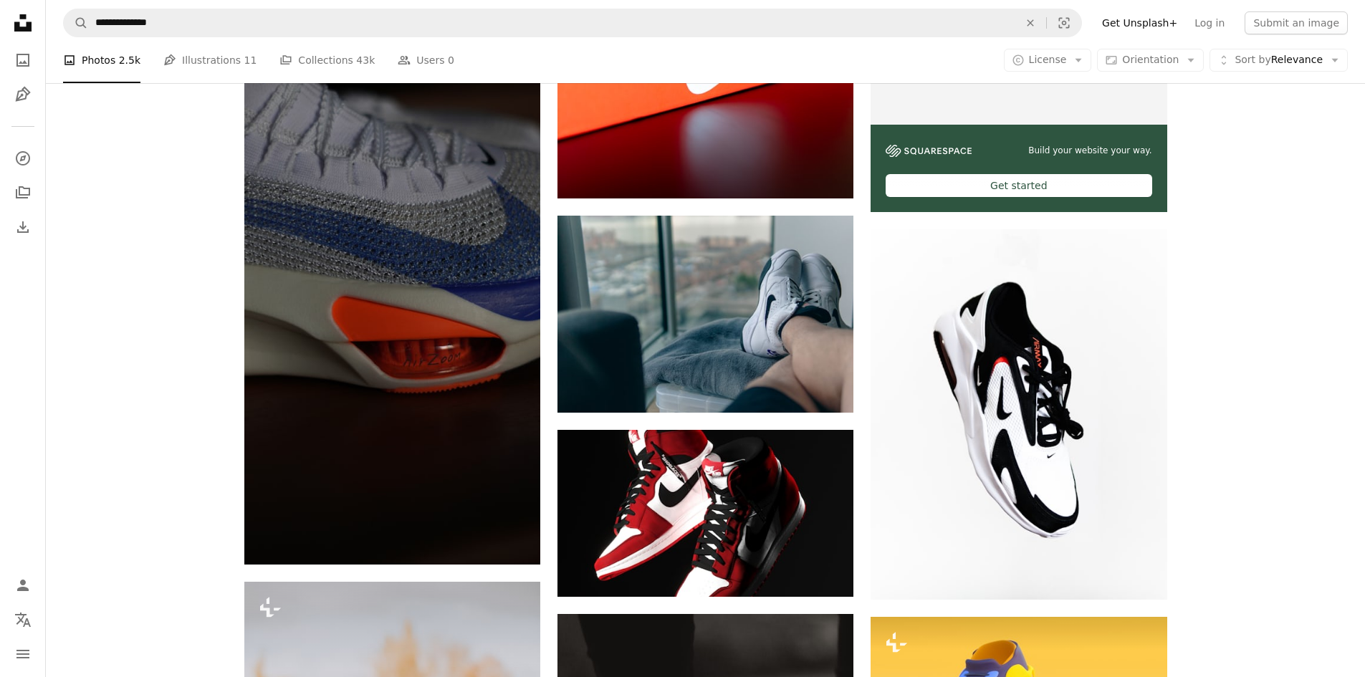
scroll to position [573, 0]
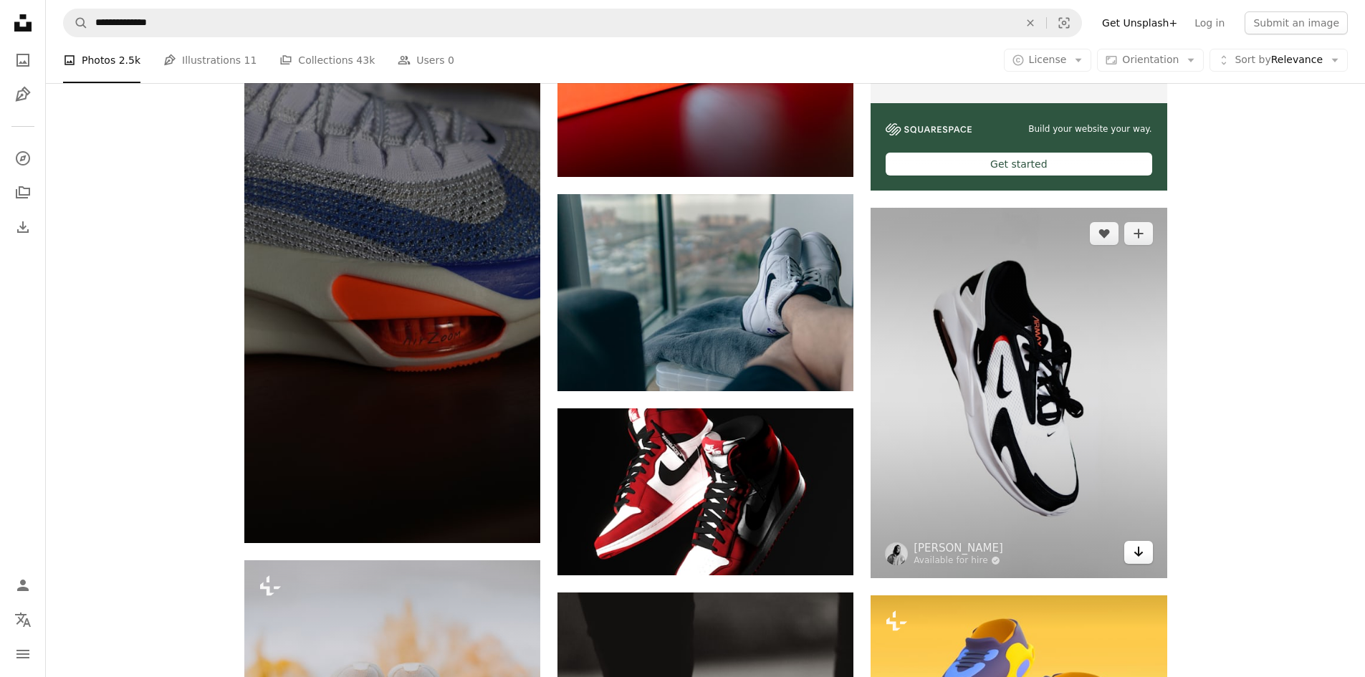
click at [1146, 556] on link "Arrow pointing down" at bounding box center [1138, 552] width 29 height 23
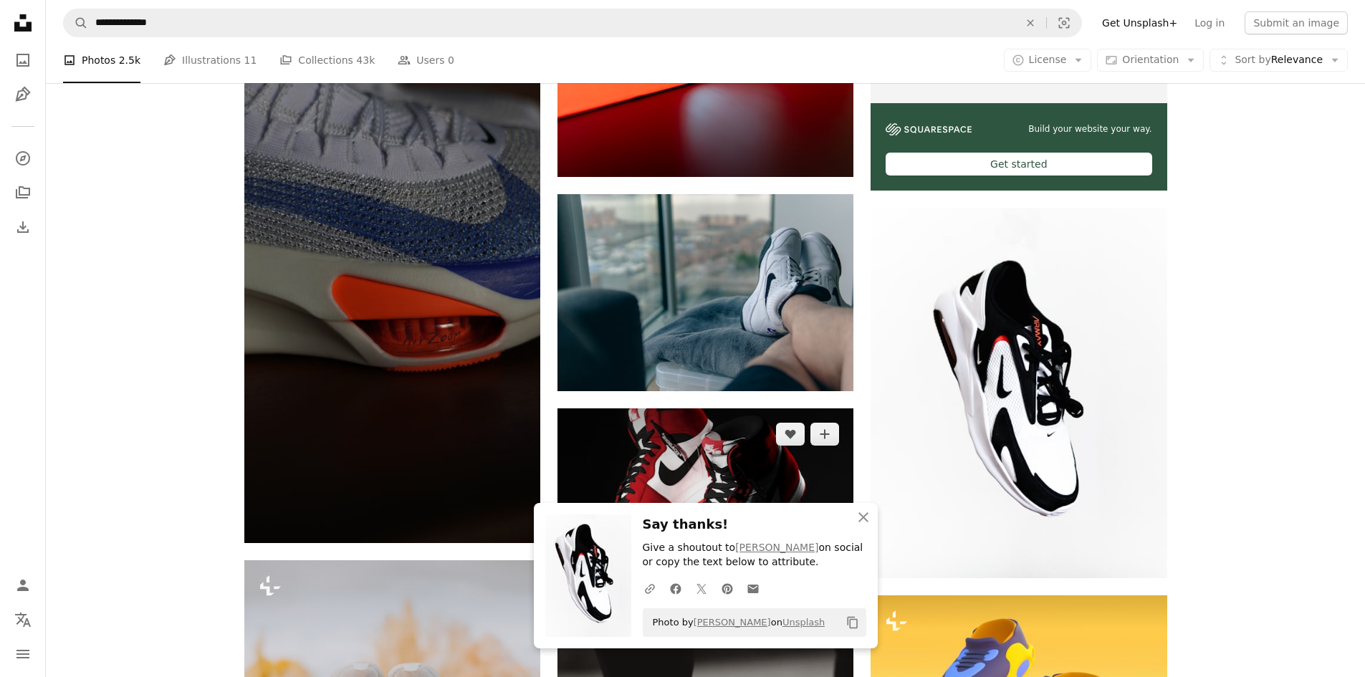
scroll to position [645, 0]
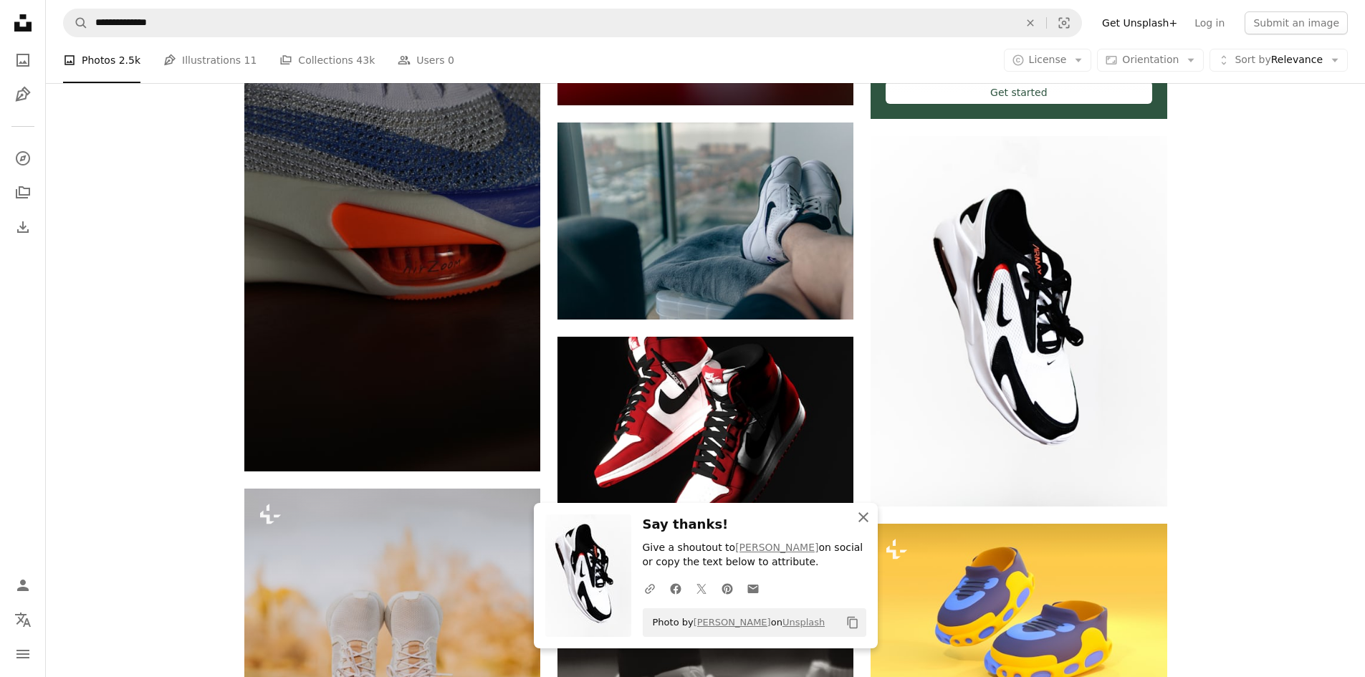
click at [860, 518] on icon "An X shape" at bounding box center [863, 517] width 17 height 17
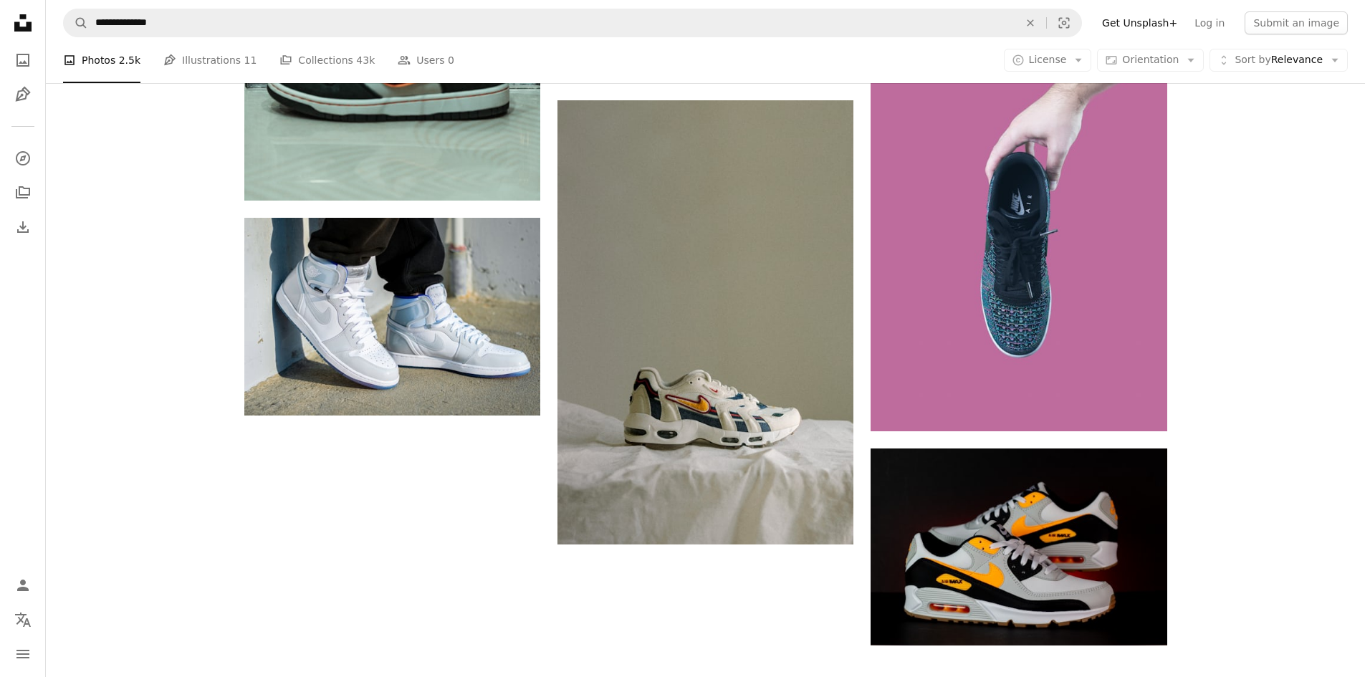
scroll to position [2078, 0]
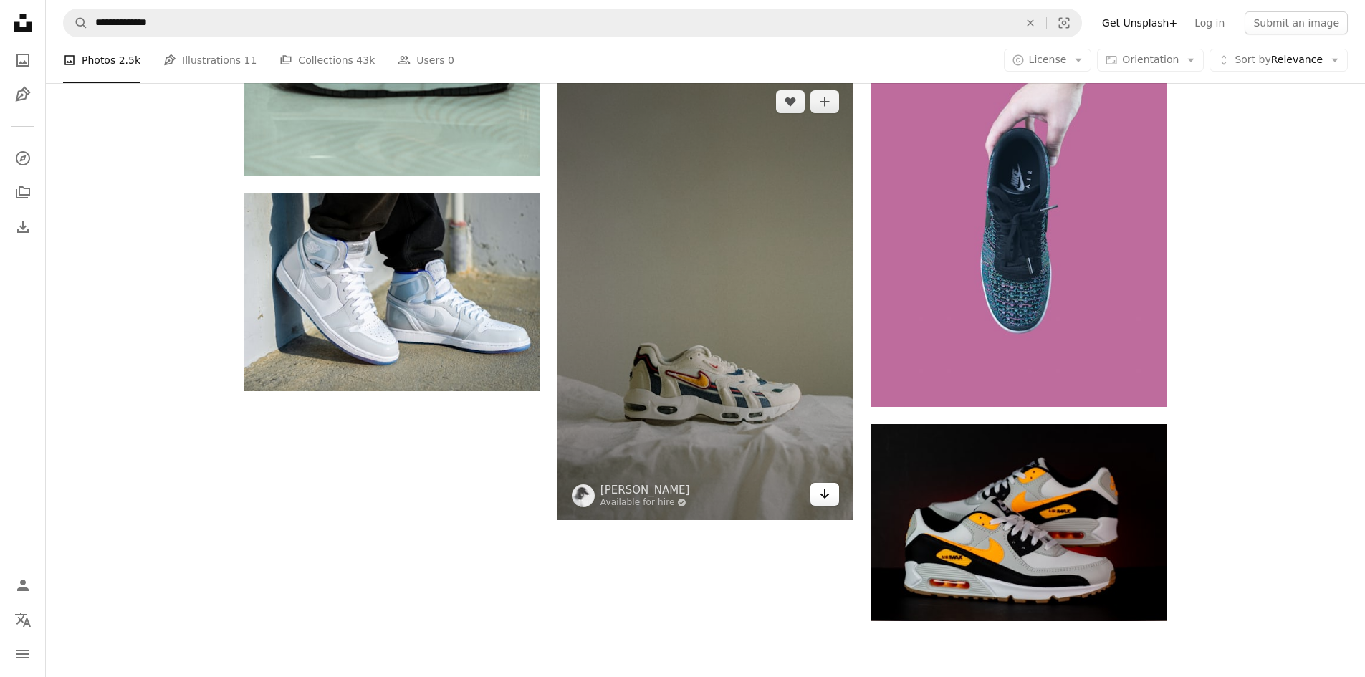
click at [814, 490] on link "Arrow pointing down" at bounding box center [824, 494] width 29 height 23
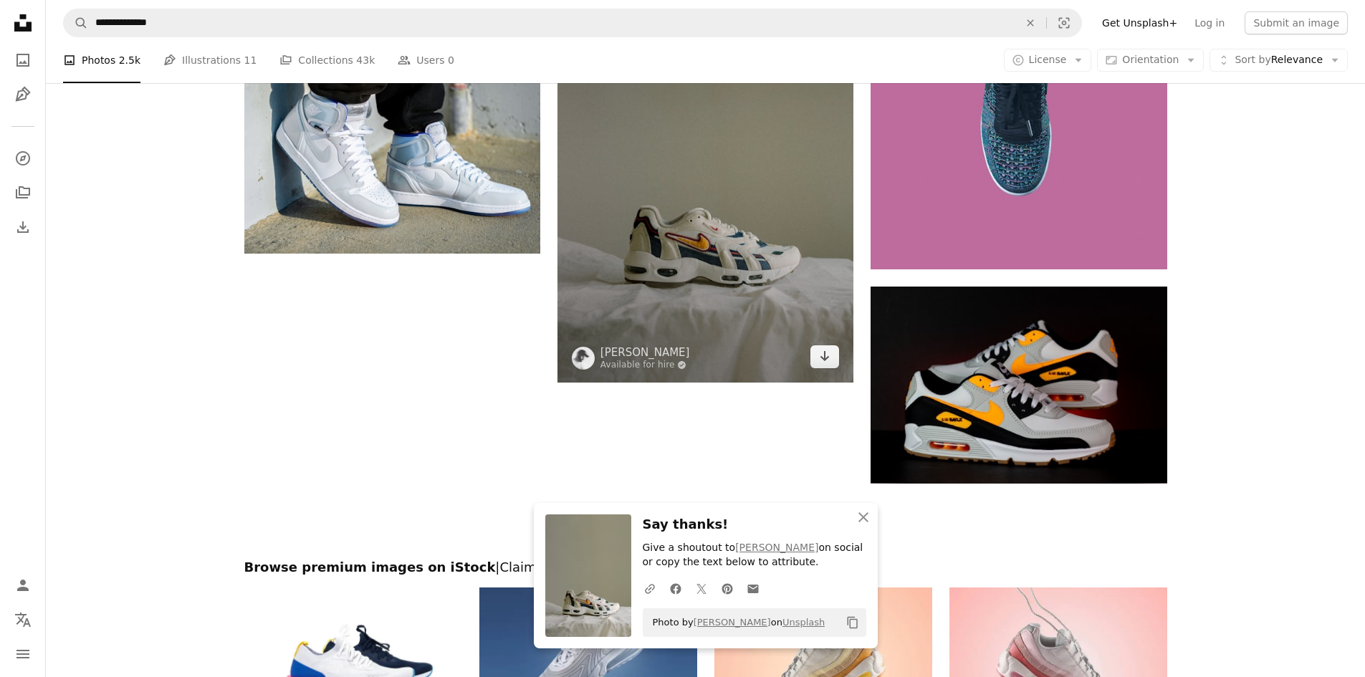
scroll to position [2221, 0]
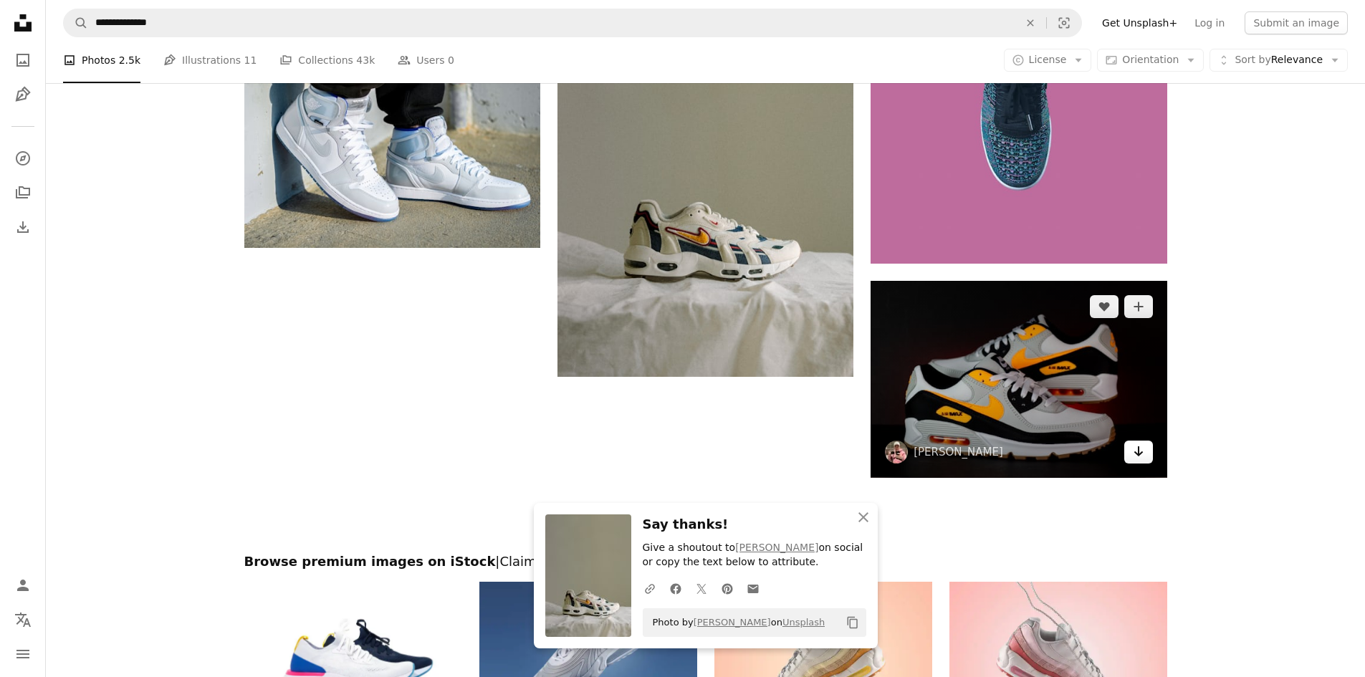
click at [1141, 454] on icon "Download" at bounding box center [1137, 451] width 9 height 10
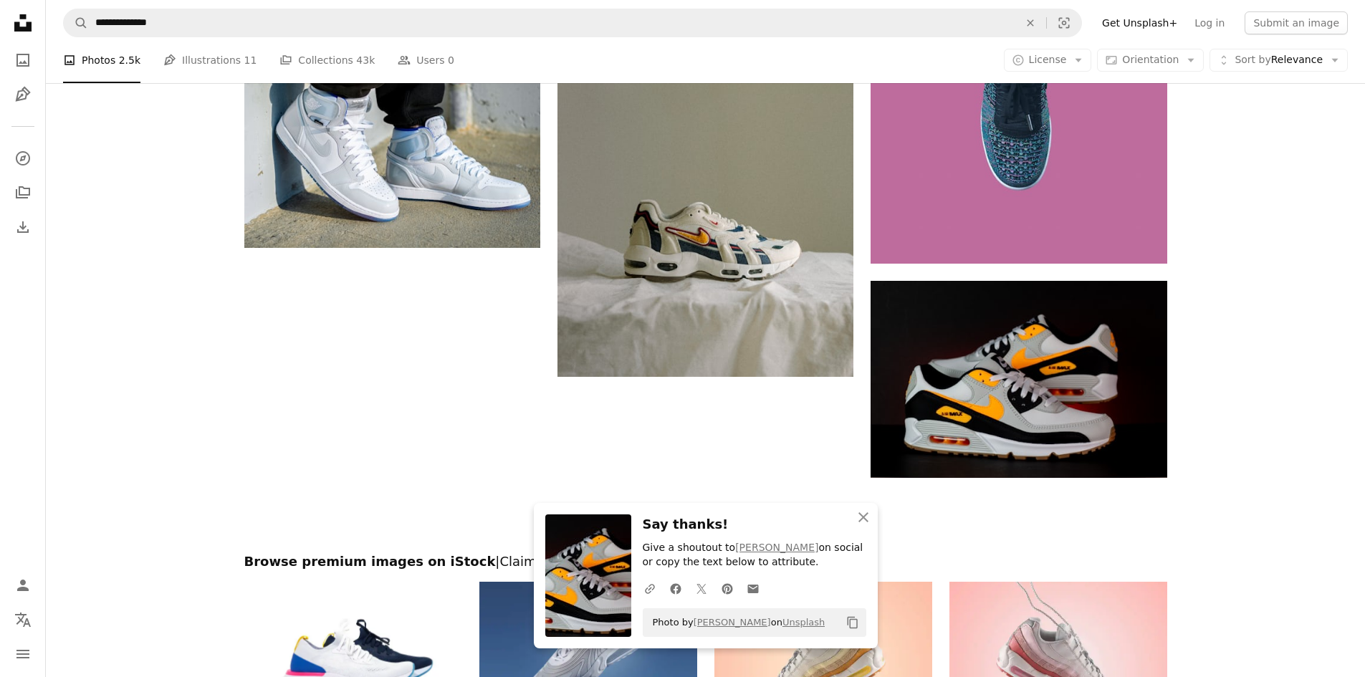
drag, startPoint x: 1287, startPoint y: 453, endPoint x: 1276, endPoint y: 463, distance: 14.8
